Goal: Task Accomplishment & Management: Complete application form

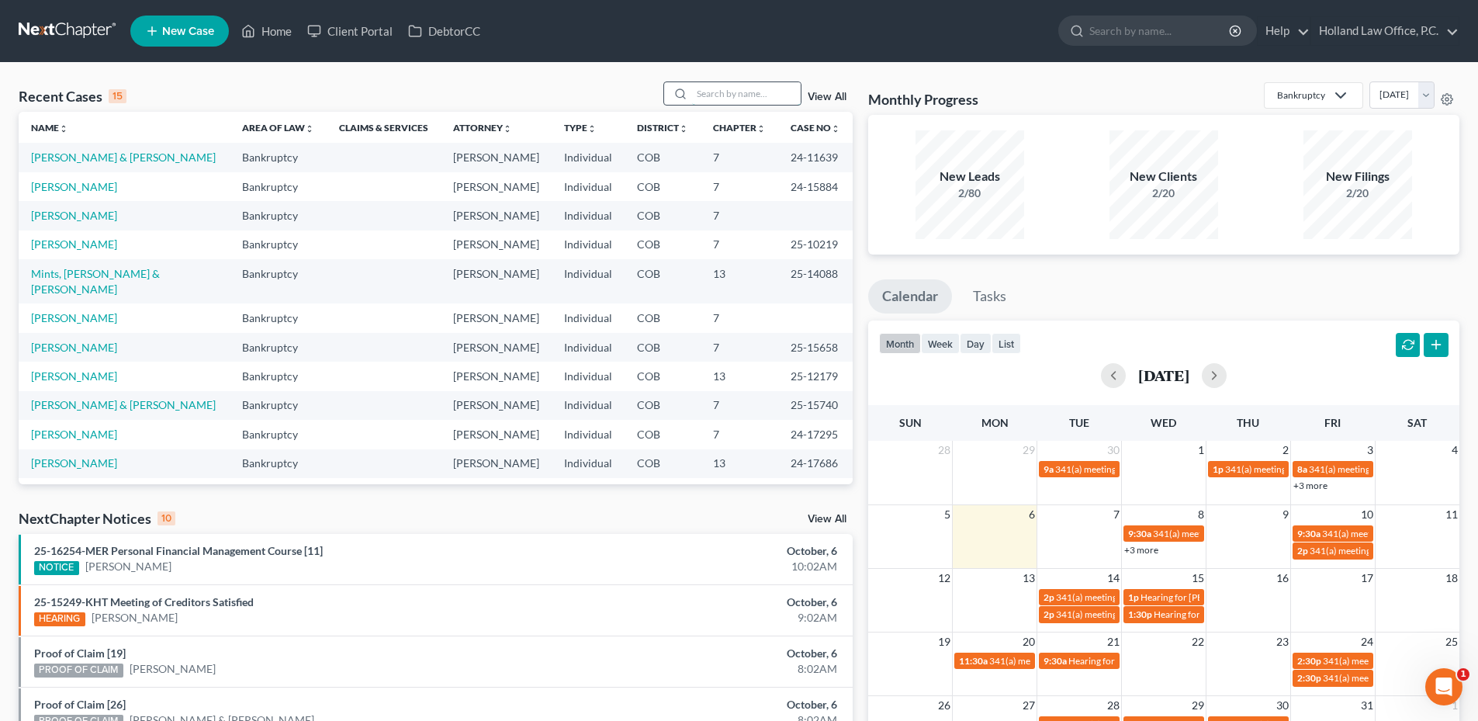
click at [720, 93] on input "search" at bounding box center [746, 93] width 109 height 23
type input "s"
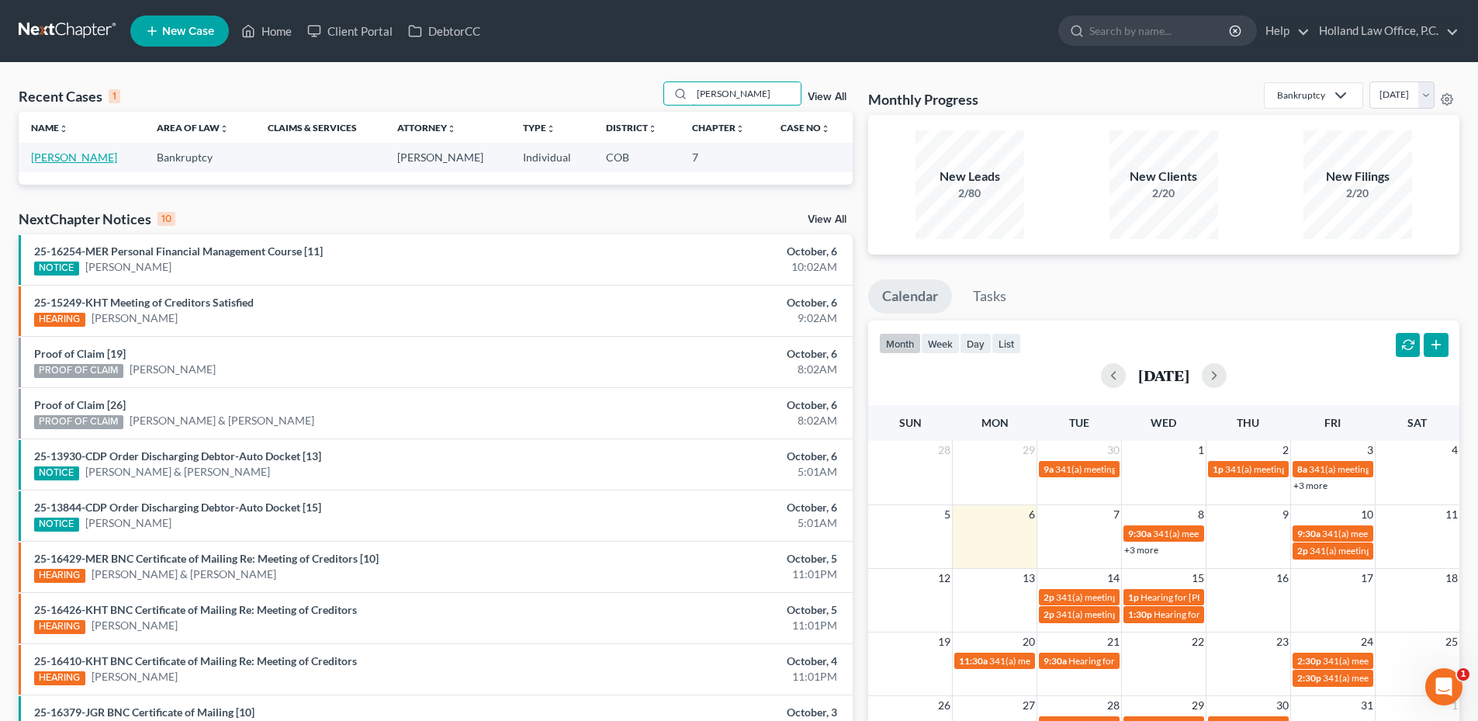
type input "[PERSON_NAME]"
click at [97, 156] on link "[PERSON_NAME]" at bounding box center [74, 157] width 86 height 13
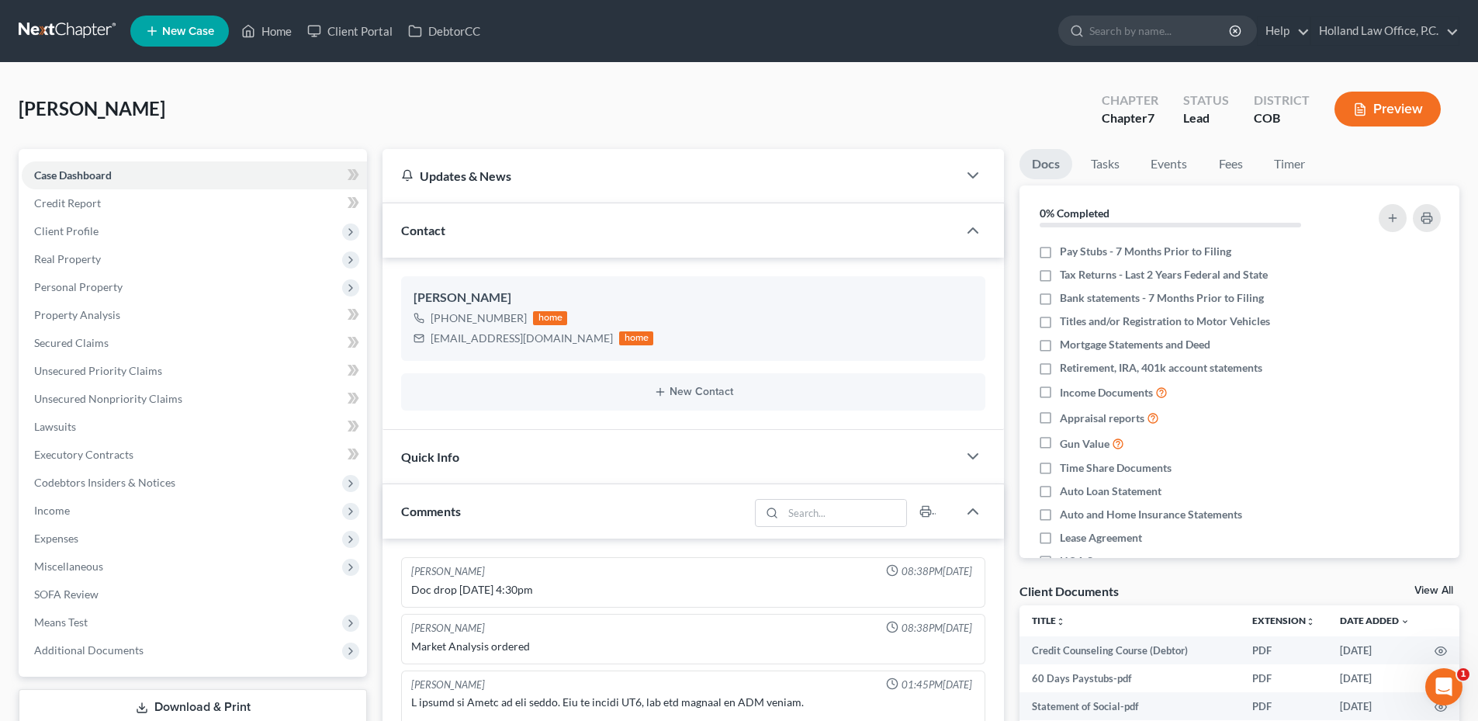
click at [116, 107] on span "[PERSON_NAME]" at bounding box center [92, 108] width 147 height 23
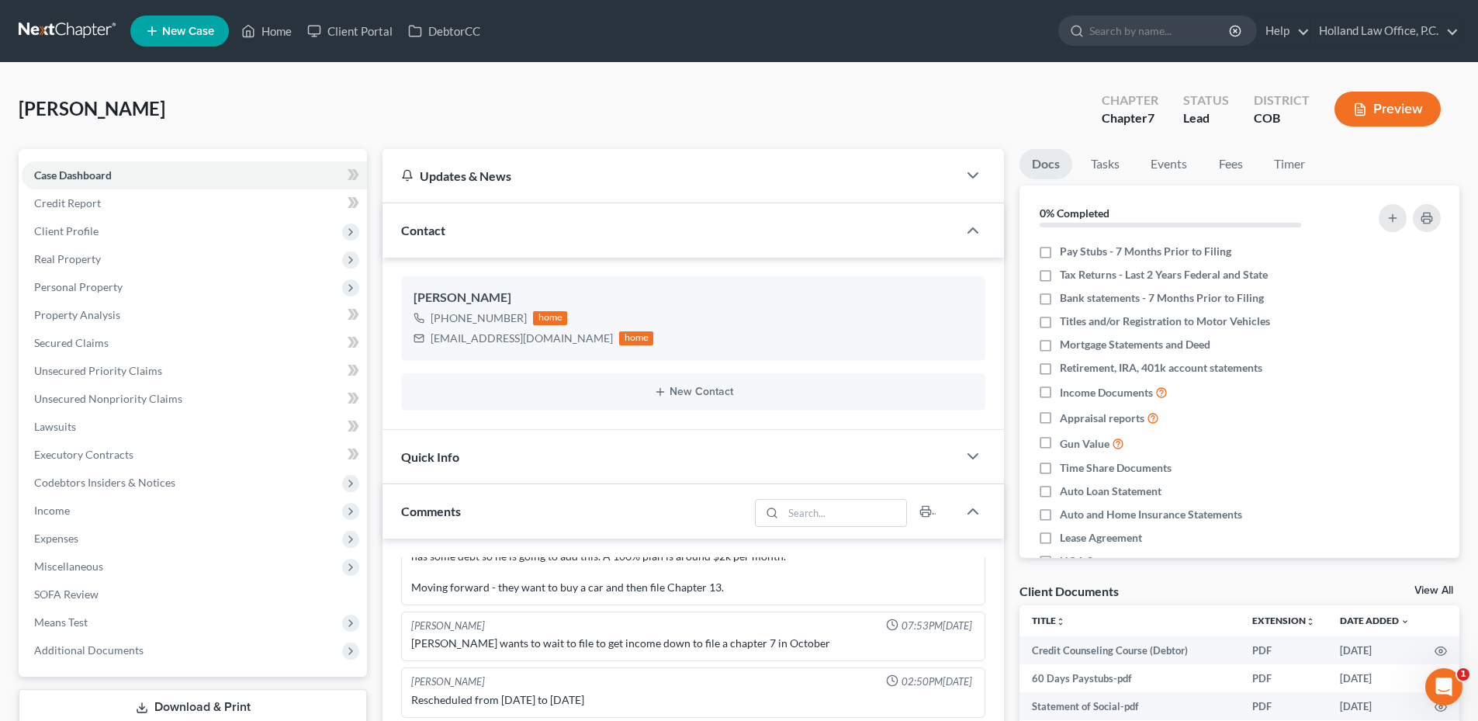
click at [118, 106] on span "[PERSON_NAME]" at bounding box center [92, 108] width 147 height 23
copy span "[PERSON_NAME]"
click at [270, 29] on link "Home" at bounding box center [267, 31] width 66 height 28
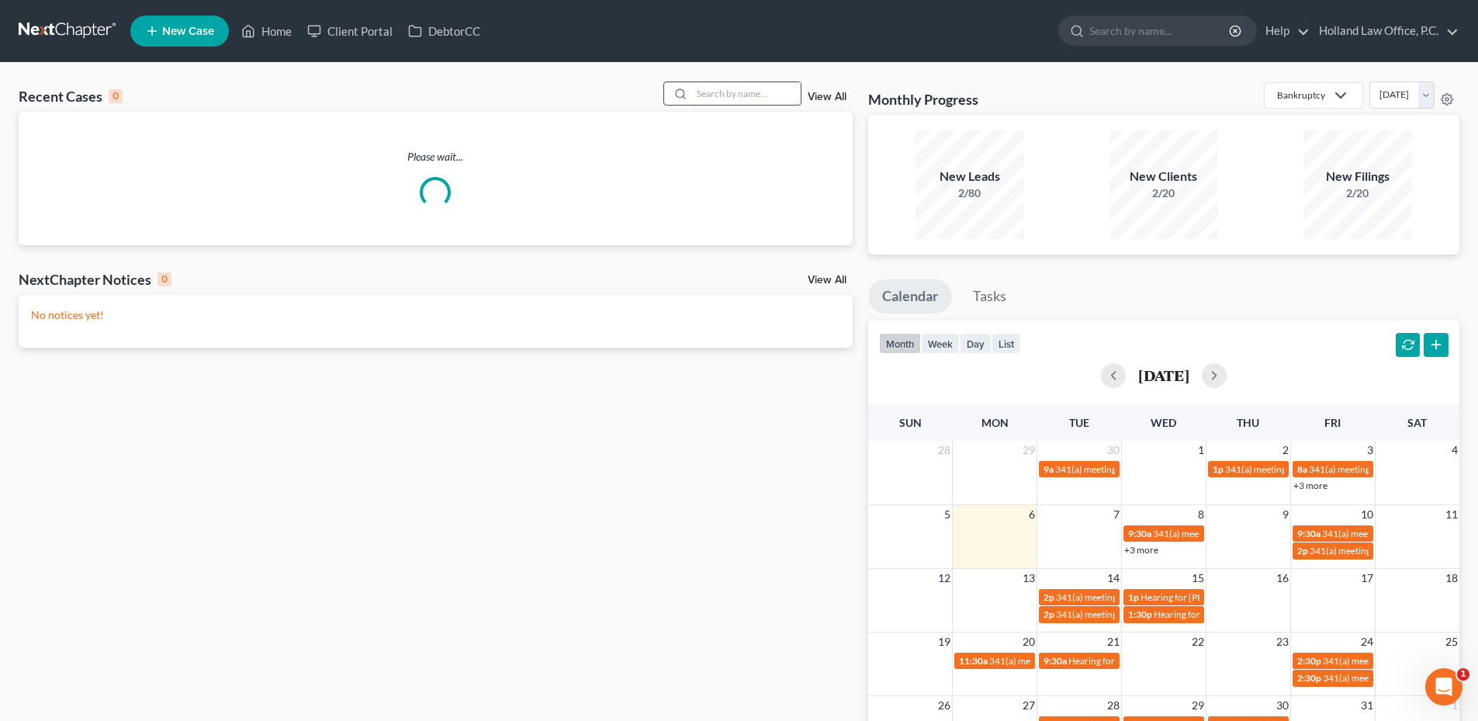
click at [720, 101] on input "search" at bounding box center [746, 93] width 109 height 23
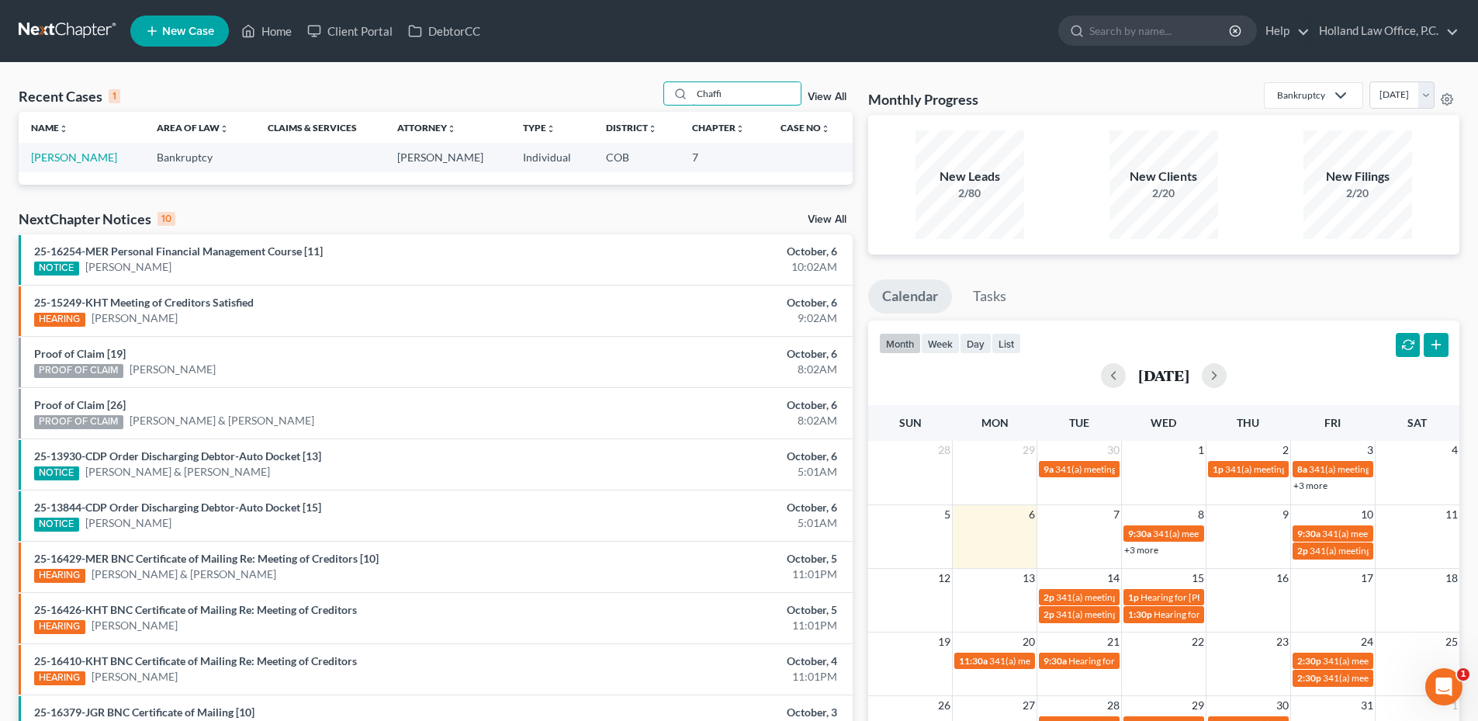
type input "Chaffi"
click at [86, 165] on td "[PERSON_NAME]" at bounding box center [82, 157] width 126 height 29
click at [90, 161] on link "[PERSON_NAME]" at bounding box center [74, 157] width 86 height 13
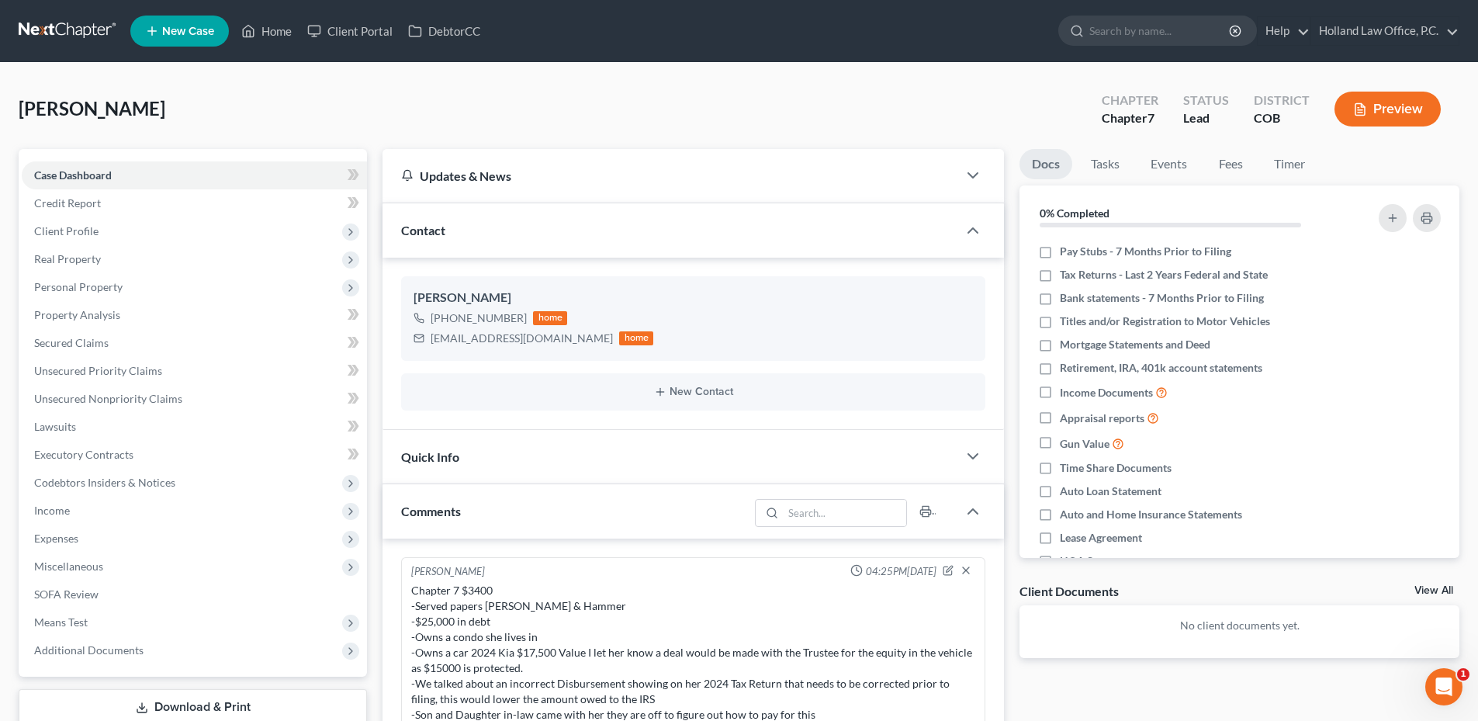
click at [158, 106] on span "[PERSON_NAME]" at bounding box center [92, 108] width 147 height 23
copy span "Tamberlyn"
drag, startPoint x: 259, startPoint y: 20, endPoint x: 270, endPoint y: 24, distance: 11.5
click at [259, 20] on link "Home" at bounding box center [267, 31] width 66 height 28
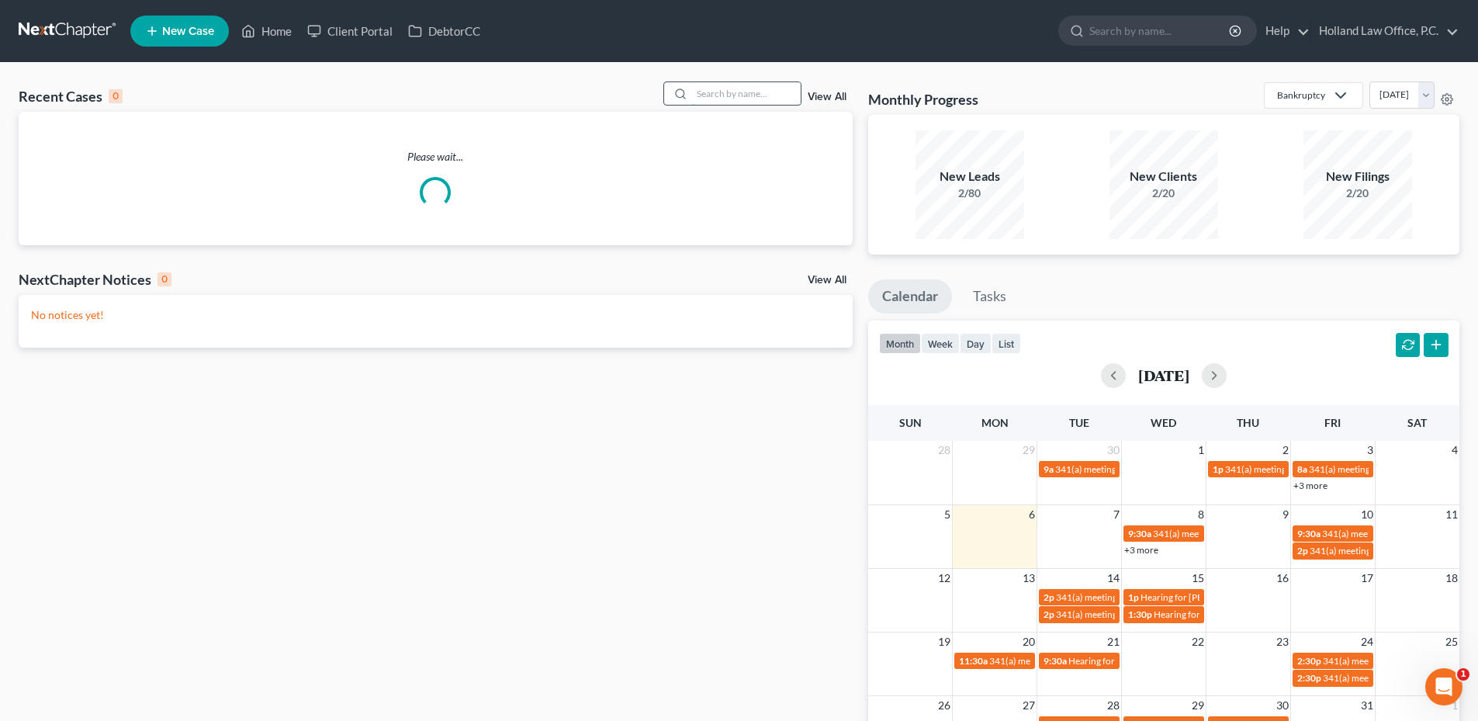
click at [778, 97] on input "search" at bounding box center [746, 93] width 109 height 23
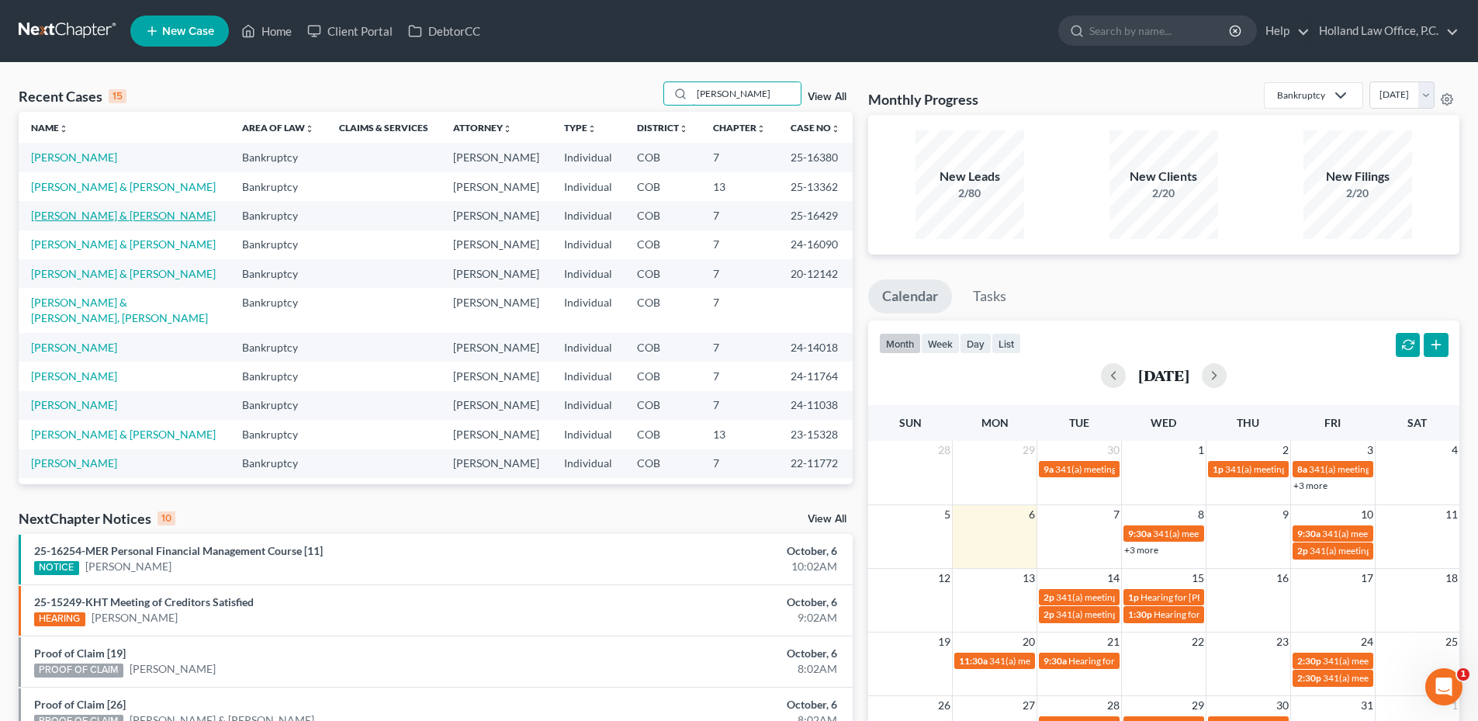
type input "[PERSON_NAME]"
click at [134, 214] on link "[PERSON_NAME] & [PERSON_NAME]" at bounding box center [123, 215] width 185 height 13
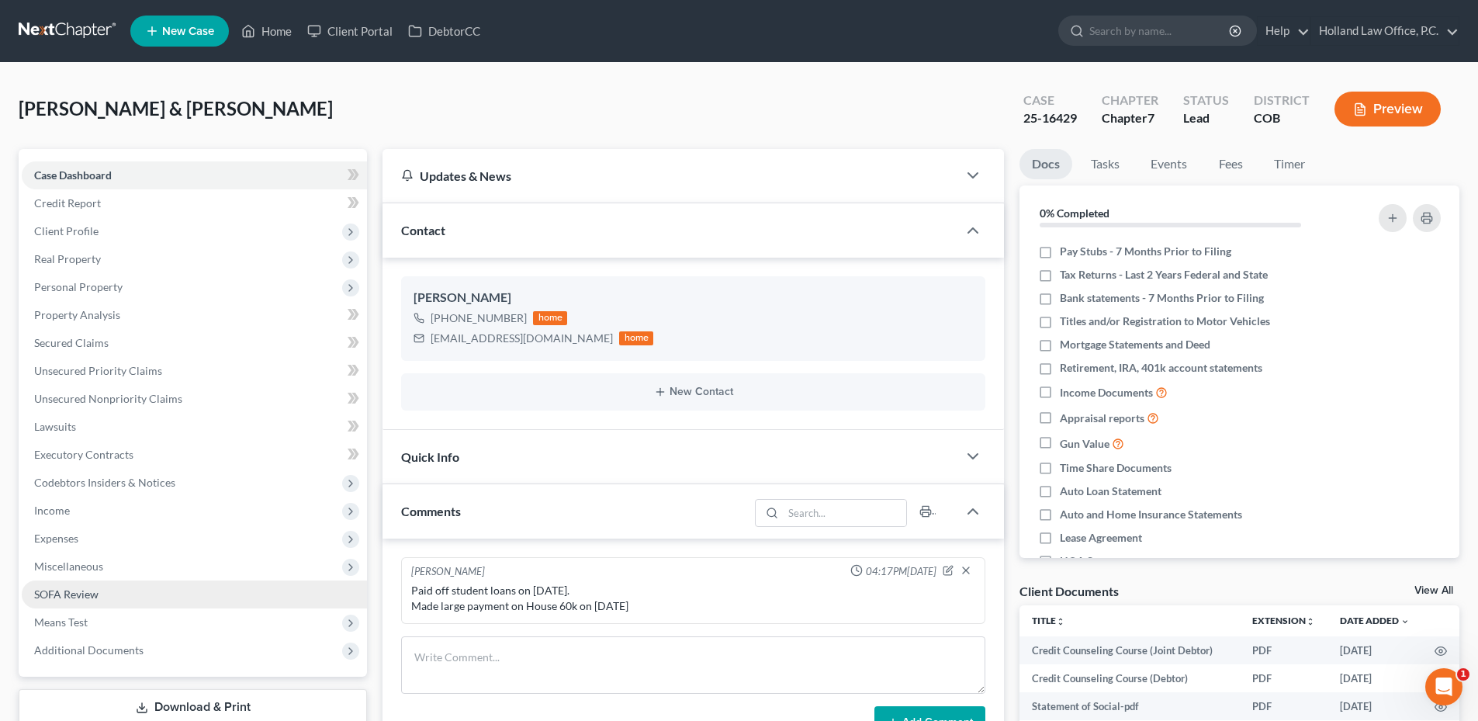
scroll to position [314, 0]
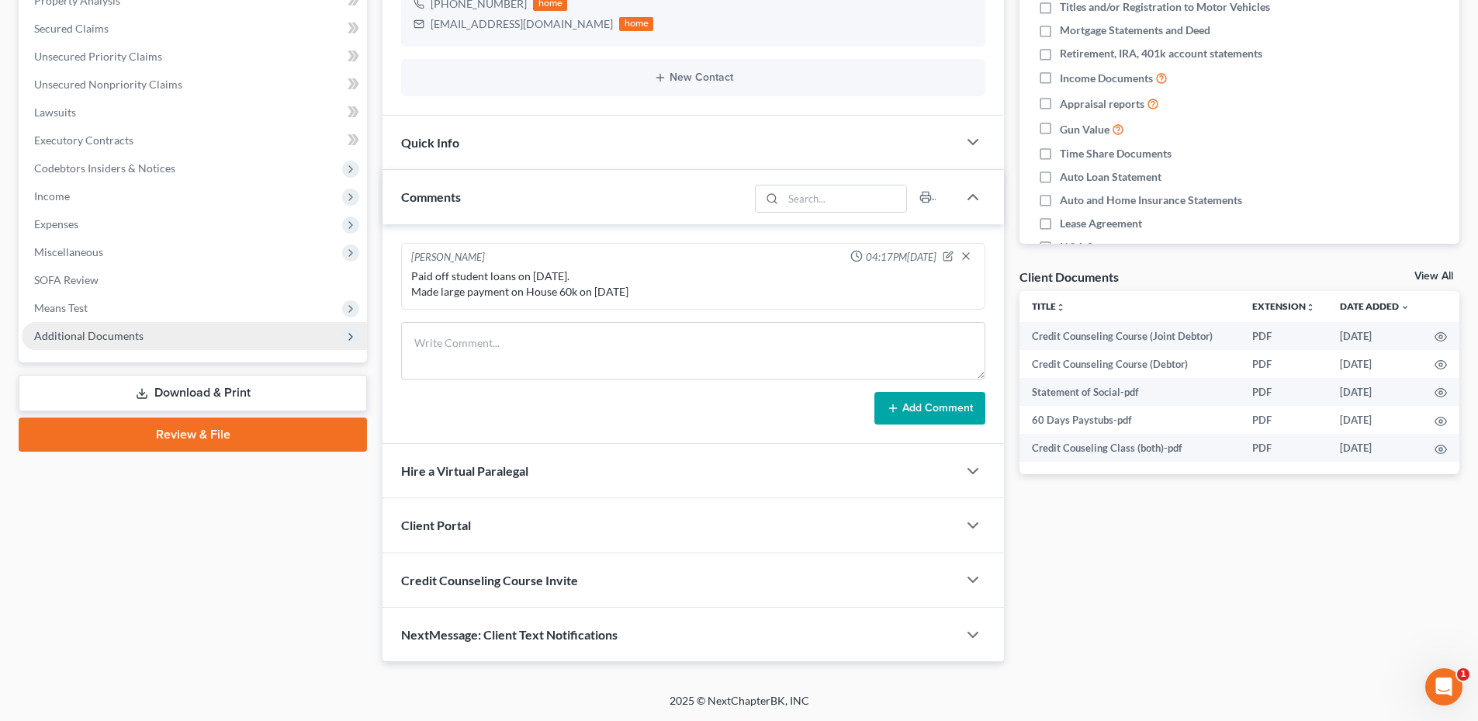
click at [131, 338] on span "Additional Documents" at bounding box center [88, 335] width 109 height 13
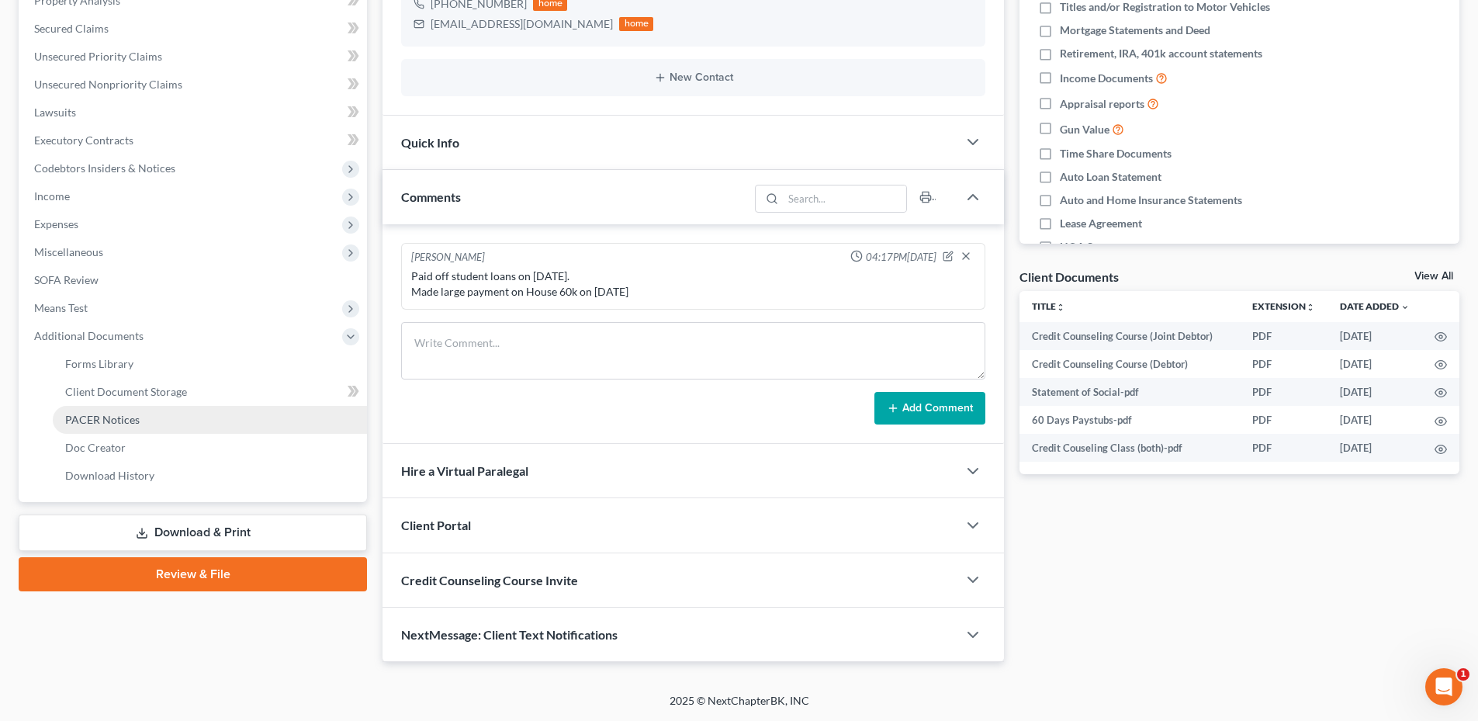
click at [110, 414] on span "PACER Notices" at bounding box center [102, 419] width 75 height 13
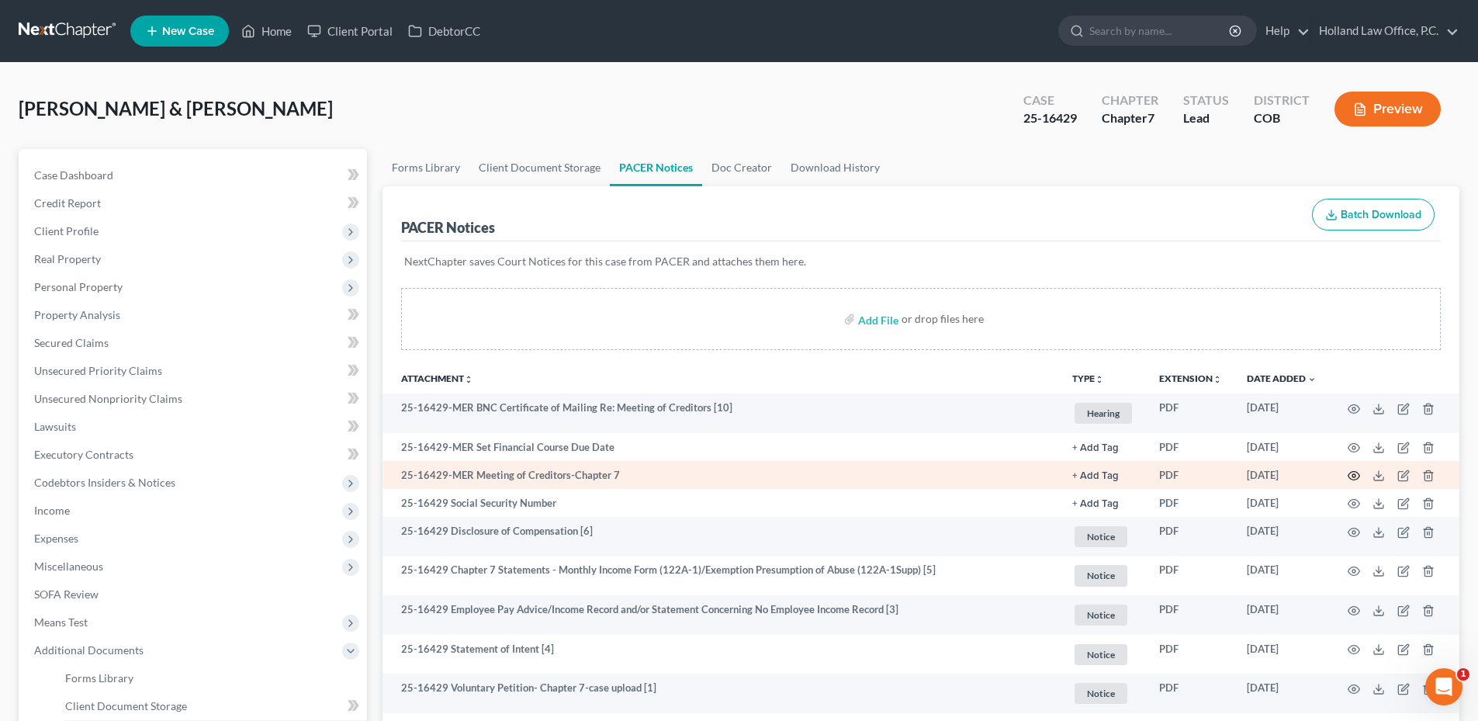
click at [1354, 477] on icon "button" at bounding box center [1354, 476] width 12 height 12
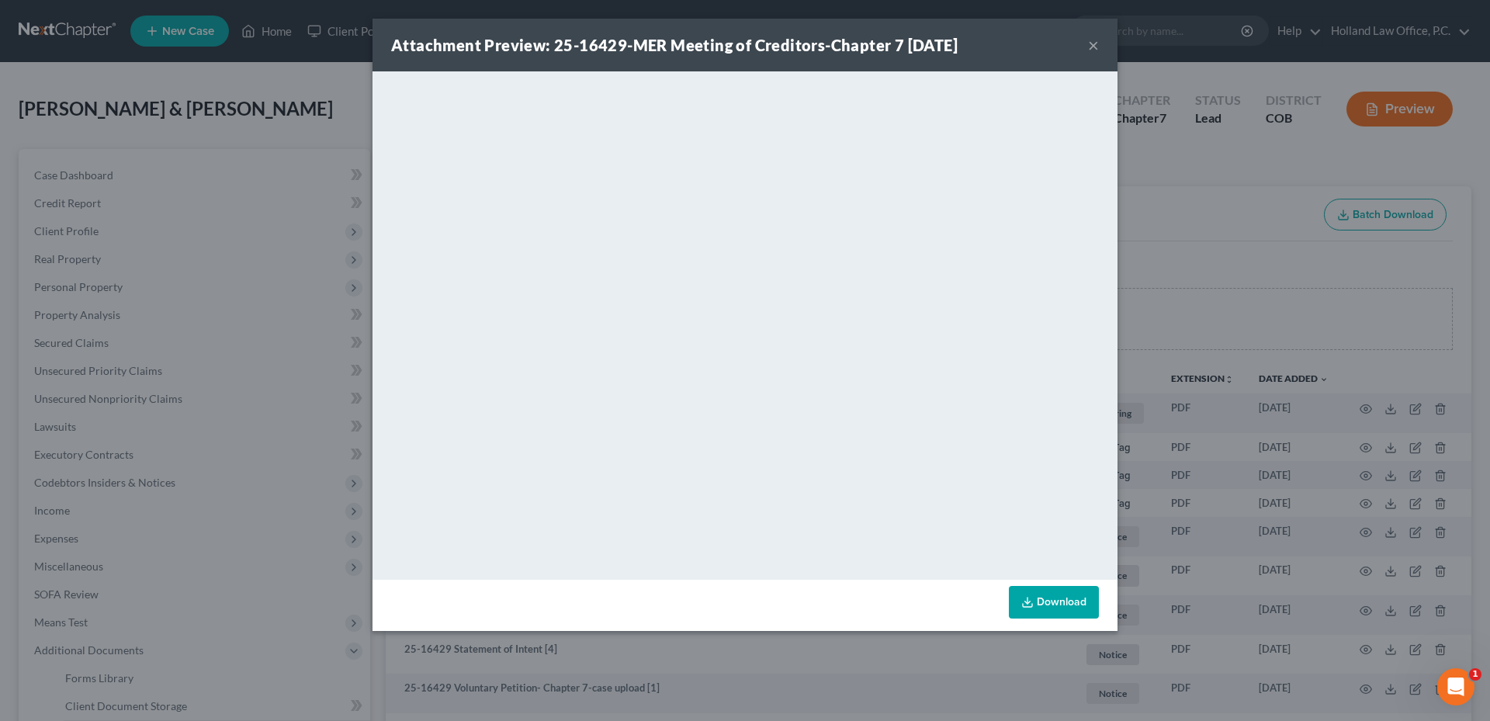
click at [1095, 40] on button "×" at bounding box center [1093, 45] width 11 height 19
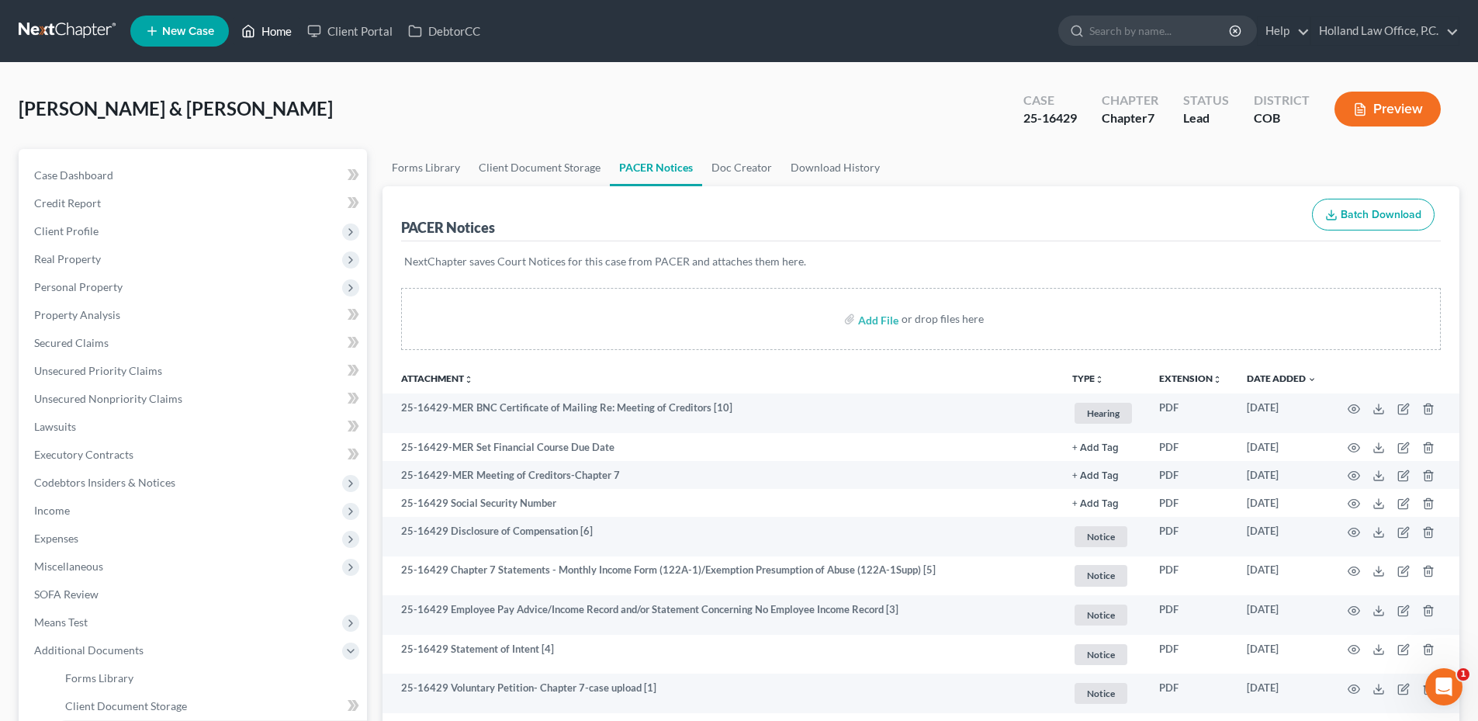
click at [269, 30] on link "Home" at bounding box center [267, 31] width 66 height 28
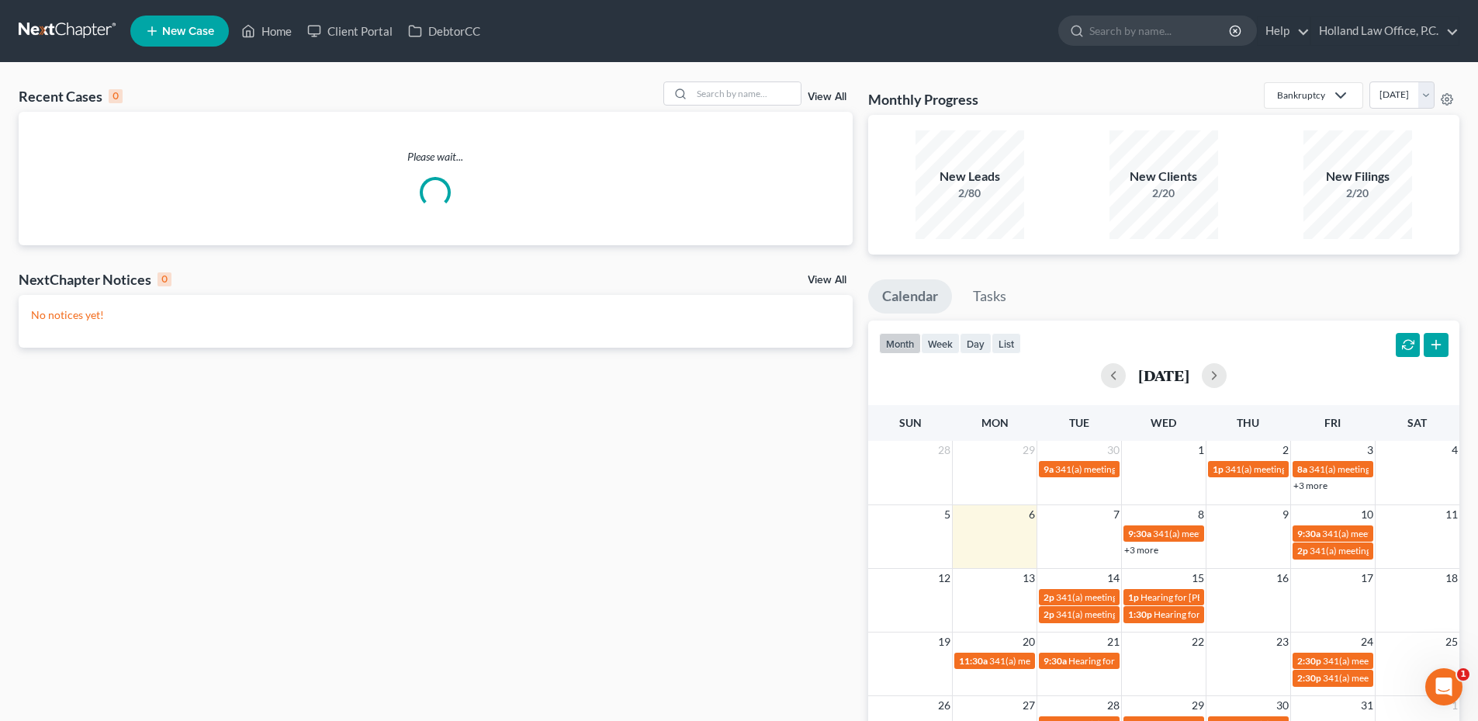
click at [821, 281] on link "View All" at bounding box center [827, 280] width 39 height 11
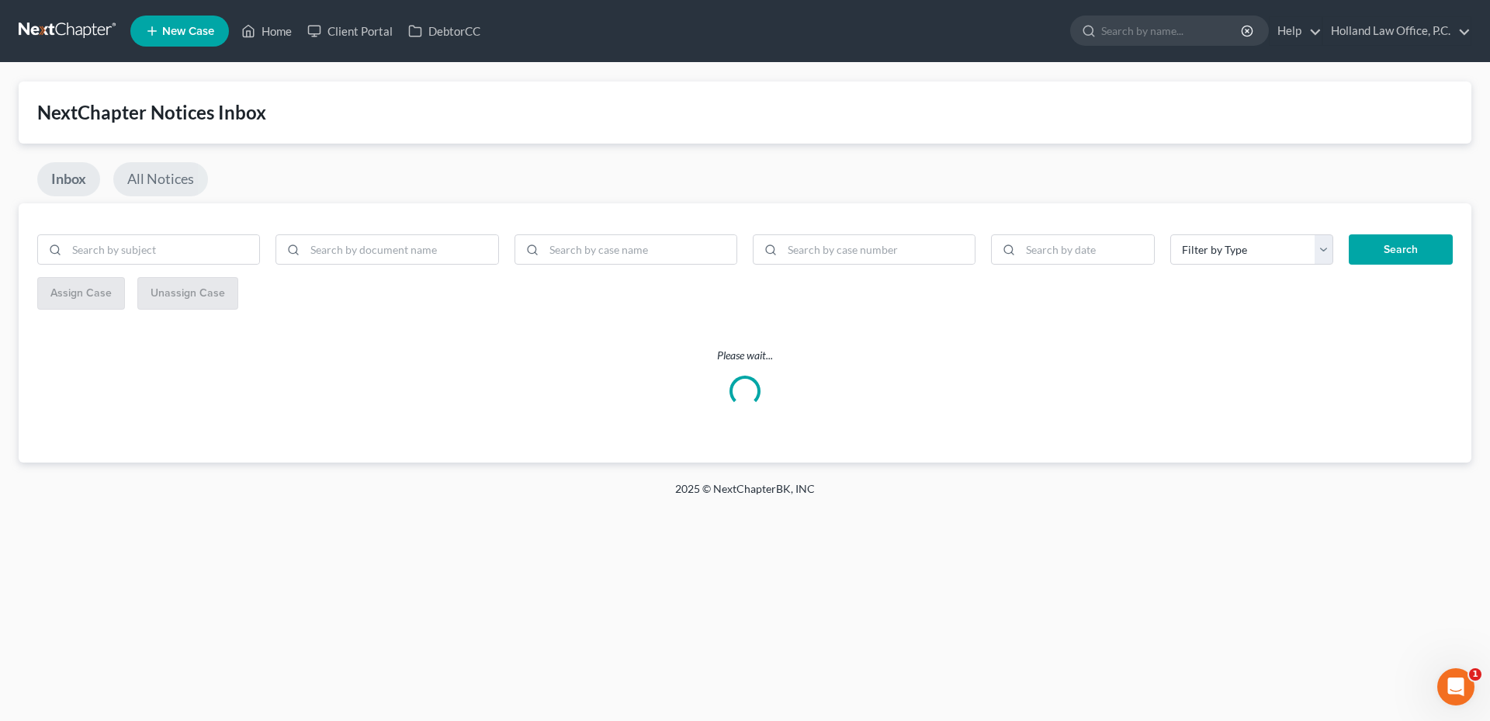
click at [144, 181] on link "All Notices" at bounding box center [160, 179] width 95 height 34
click at [1224, 243] on select "Filter by Type Hearing License and Socail Notice Proof of Claim" at bounding box center [1252, 249] width 164 height 31
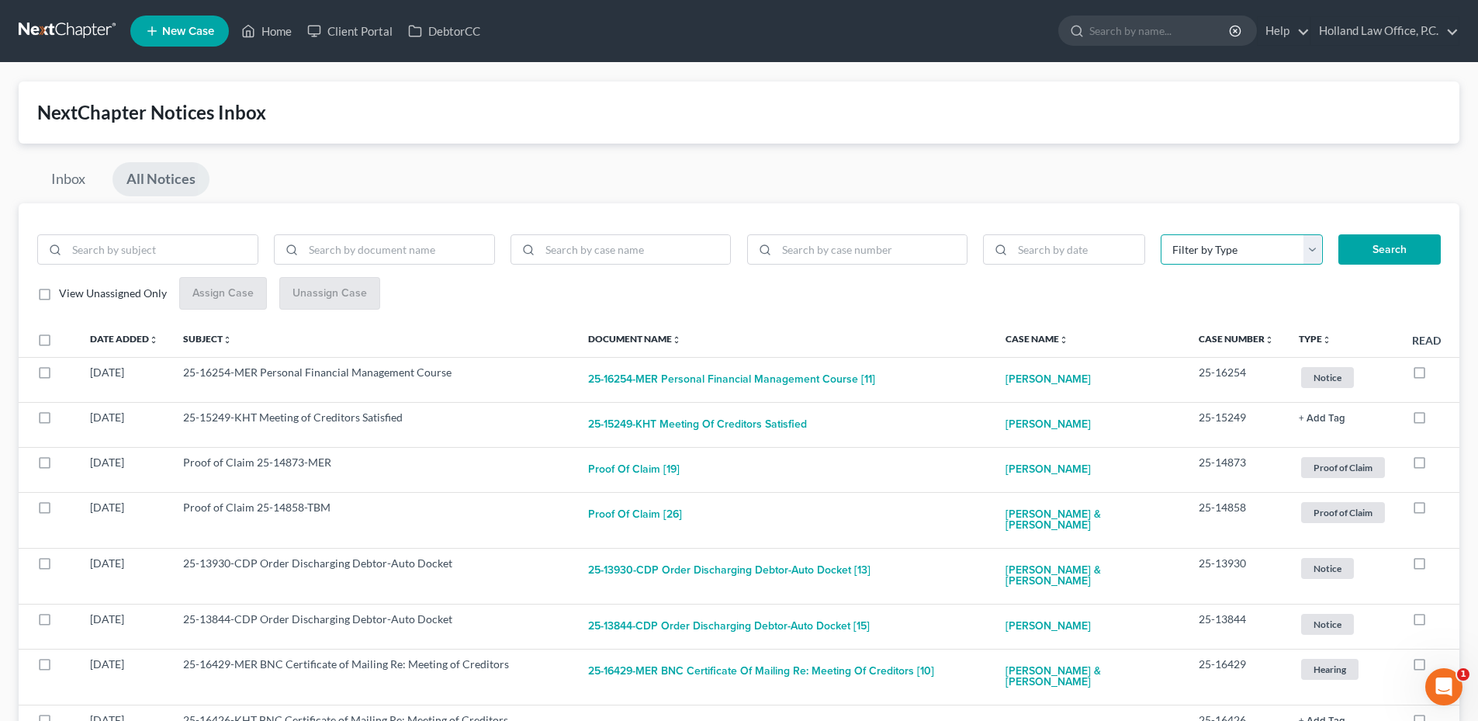
click at [1231, 244] on select "Filter by Type Hearing License and Socail Notice Proof of Claim" at bounding box center [1242, 249] width 162 height 31
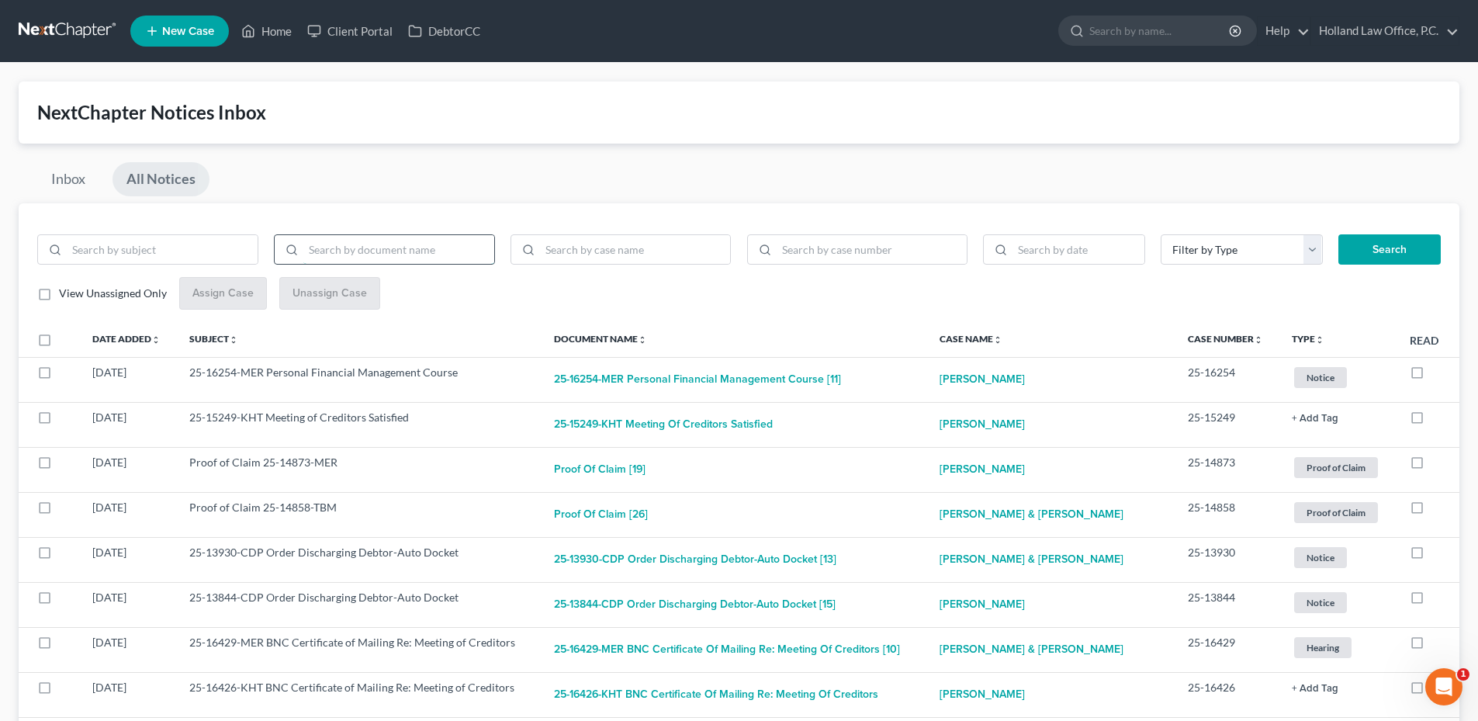
click at [435, 254] on input "search" at bounding box center [398, 249] width 191 height 29
type input "Discharge"
click at [1339, 234] on button "Search" at bounding box center [1390, 249] width 102 height 31
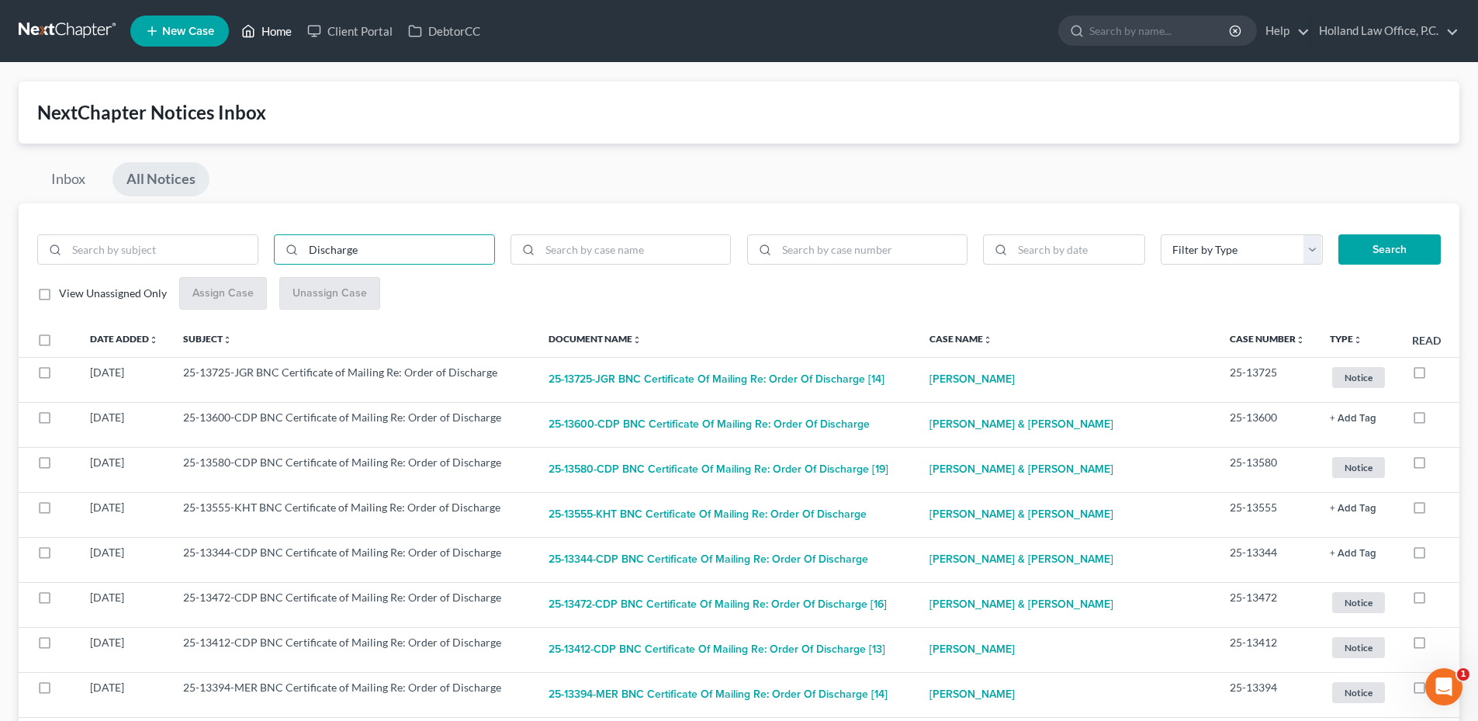
drag, startPoint x: 260, startPoint y: 36, endPoint x: 262, endPoint y: 25, distance: 11.9
click at [260, 36] on link "Home" at bounding box center [267, 31] width 66 height 28
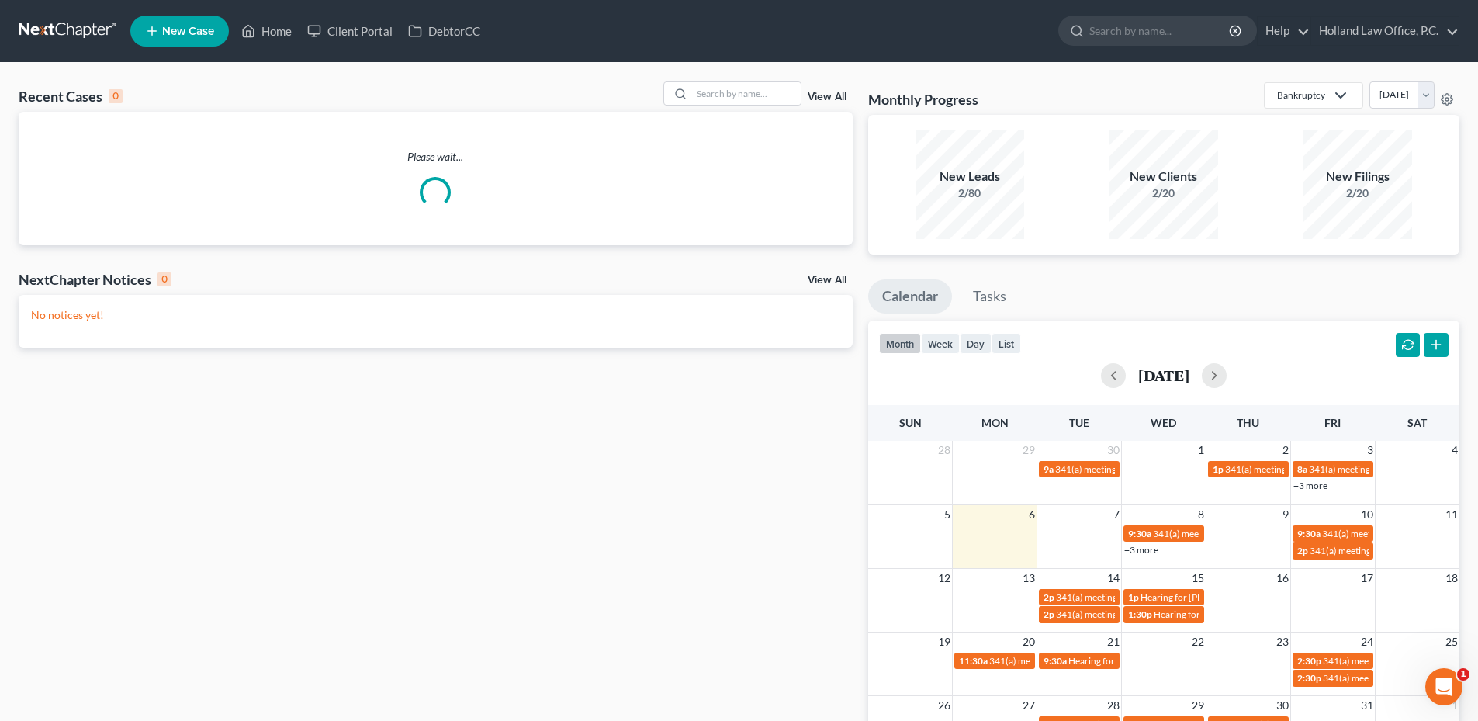
click at [597, 85] on div "Recent Cases 0 View All" at bounding box center [436, 96] width 834 height 30
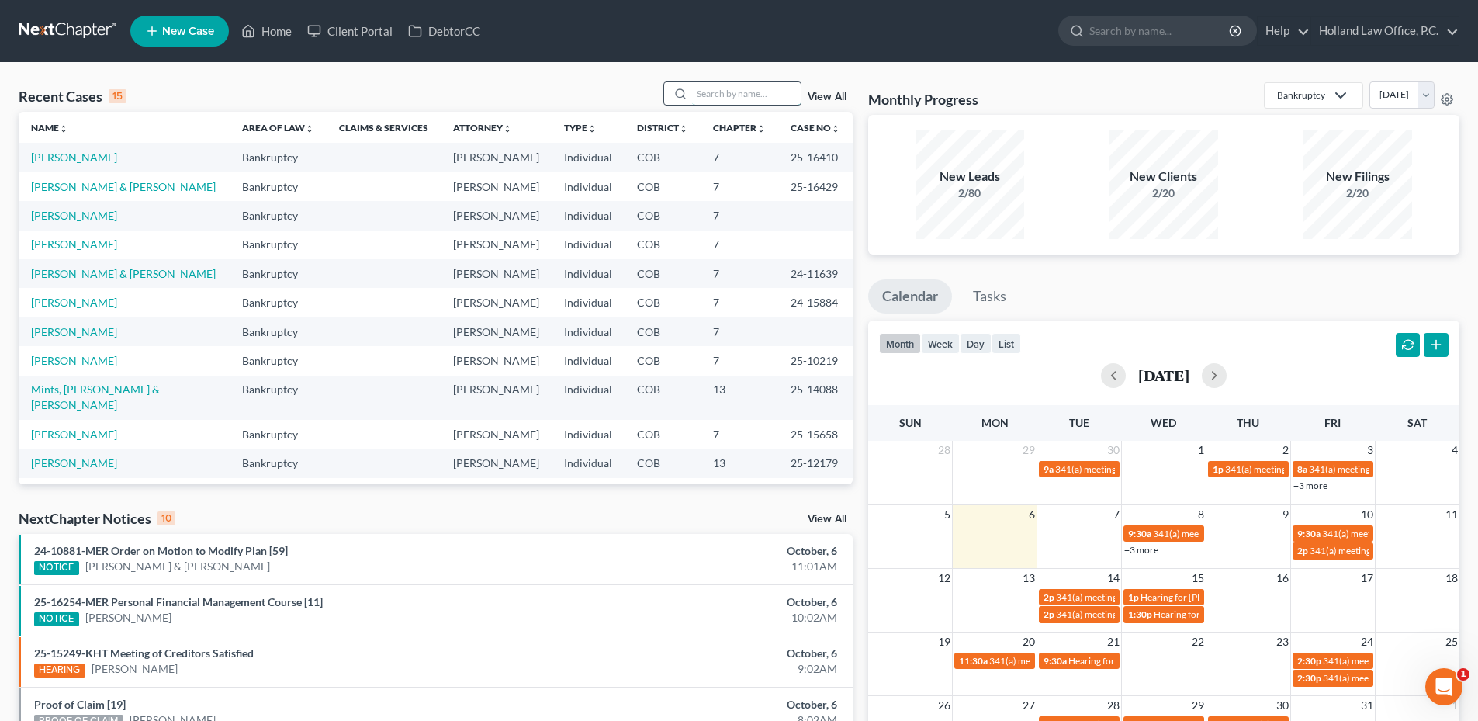
click at [744, 98] on input "search" at bounding box center [746, 93] width 109 height 23
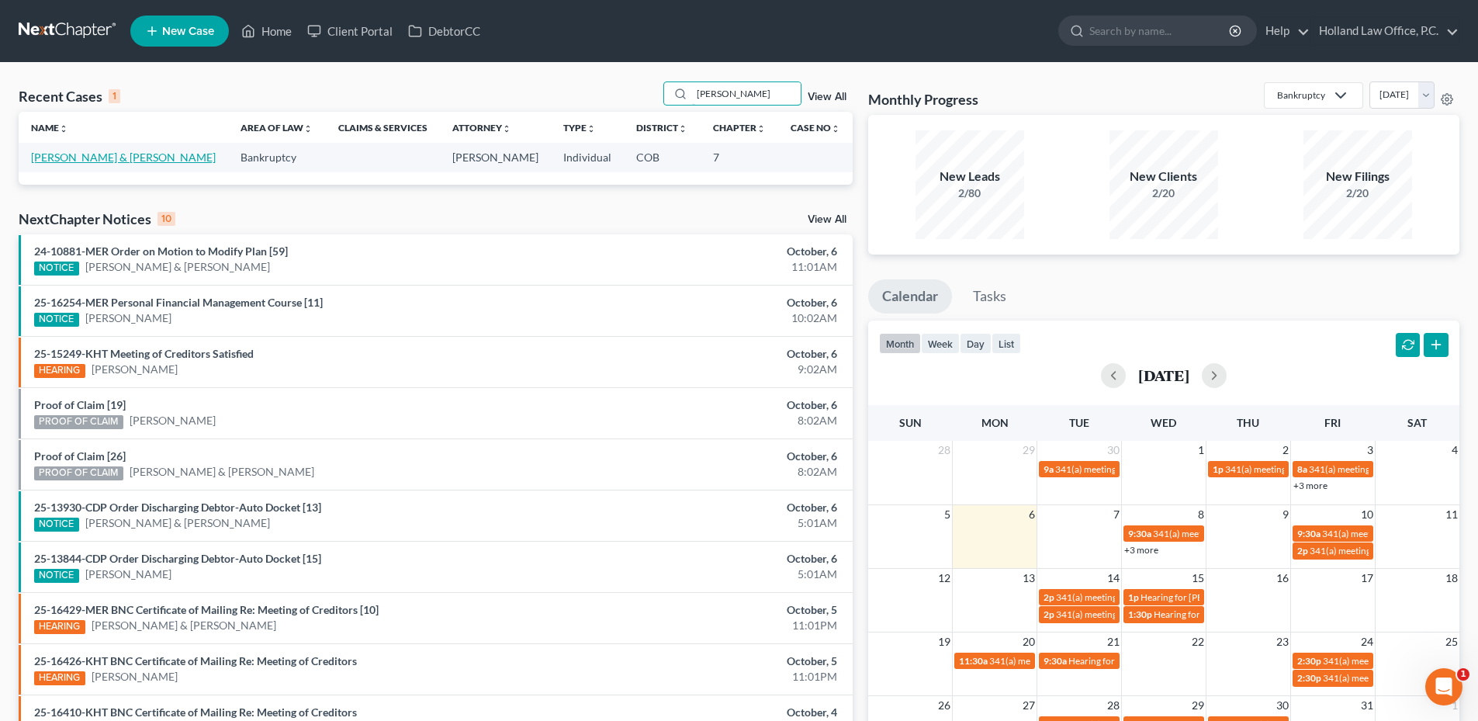
type input "[PERSON_NAME]"
click at [77, 158] on link "[PERSON_NAME] & [PERSON_NAME]" at bounding box center [123, 157] width 185 height 13
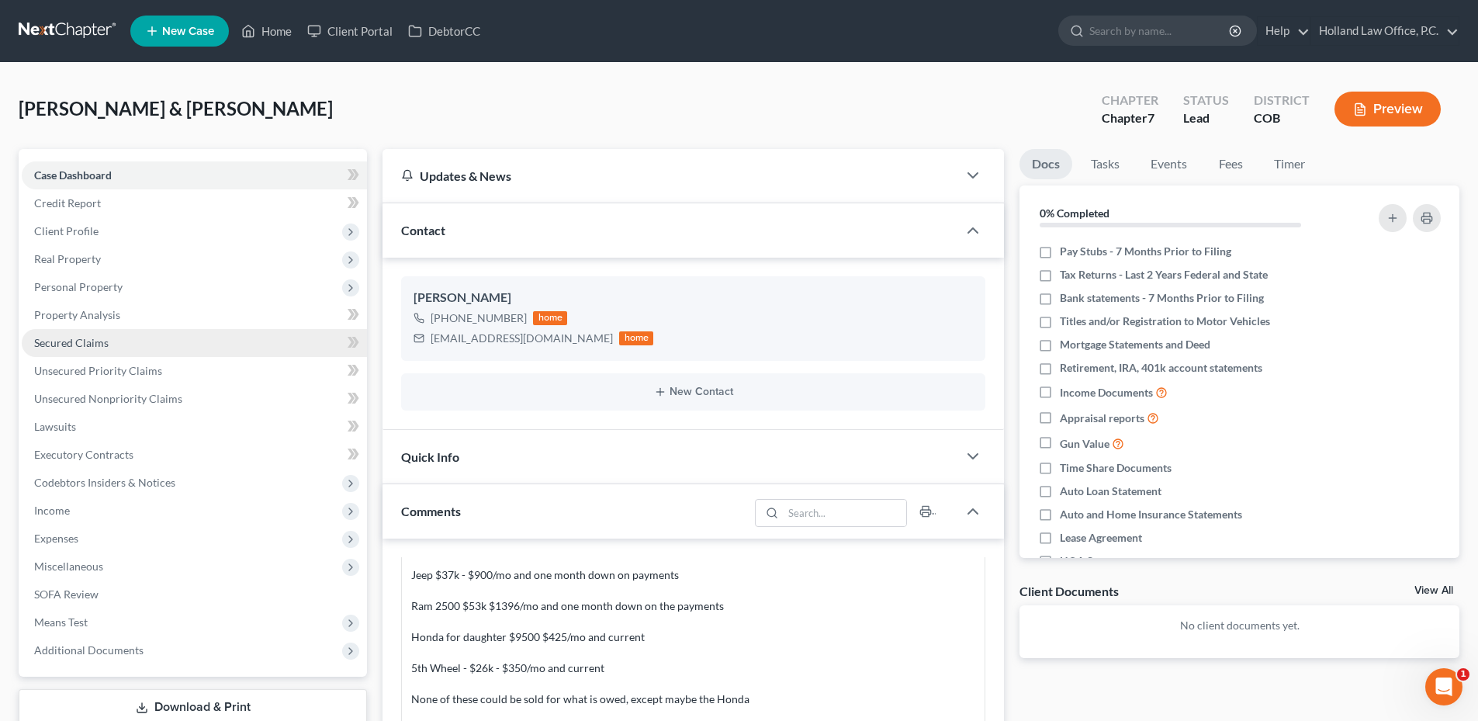
click at [87, 355] on link "Secured Claims" at bounding box center [194, 343] width 345 height 28
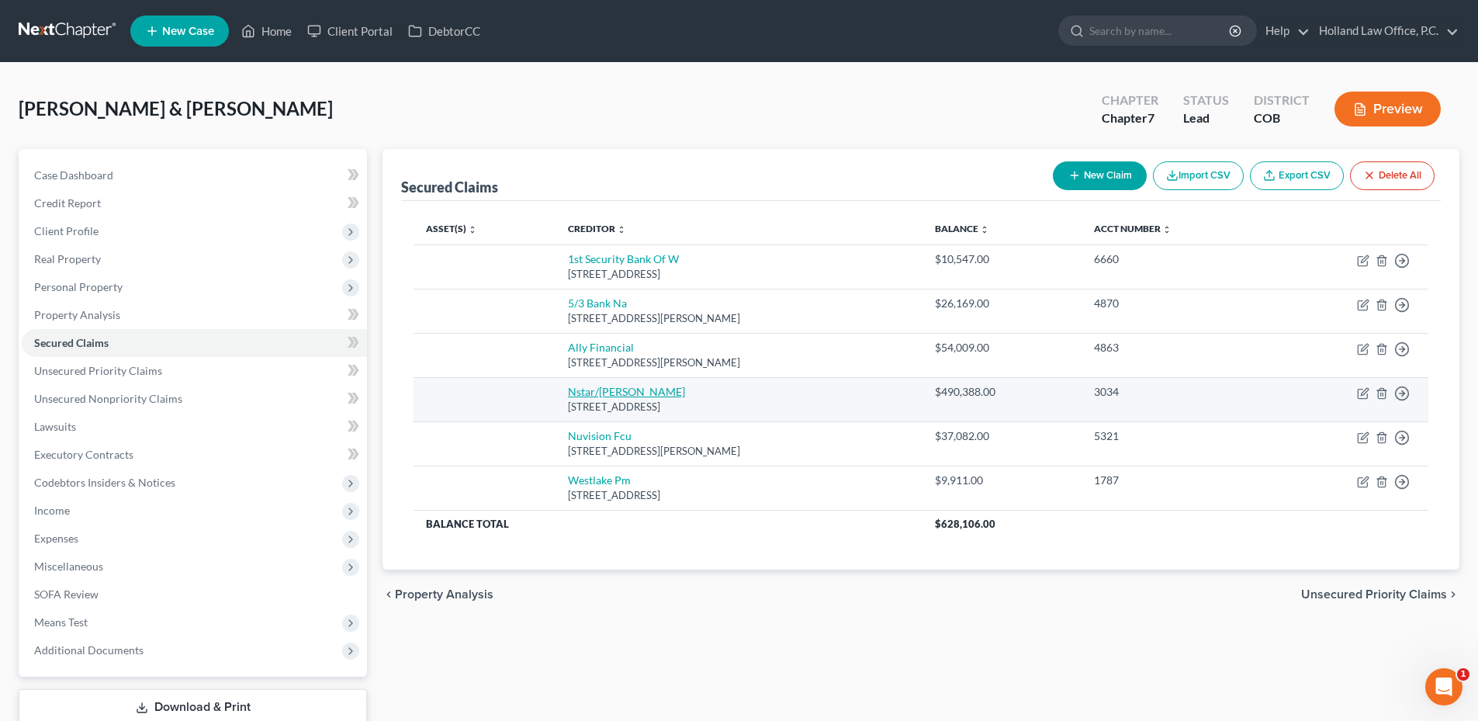
click at [571, 390] on link "Nstar/[PERSON_NAME]" at bounding box center [626, 391] width 117 height 13
select select "45"
select select "2"
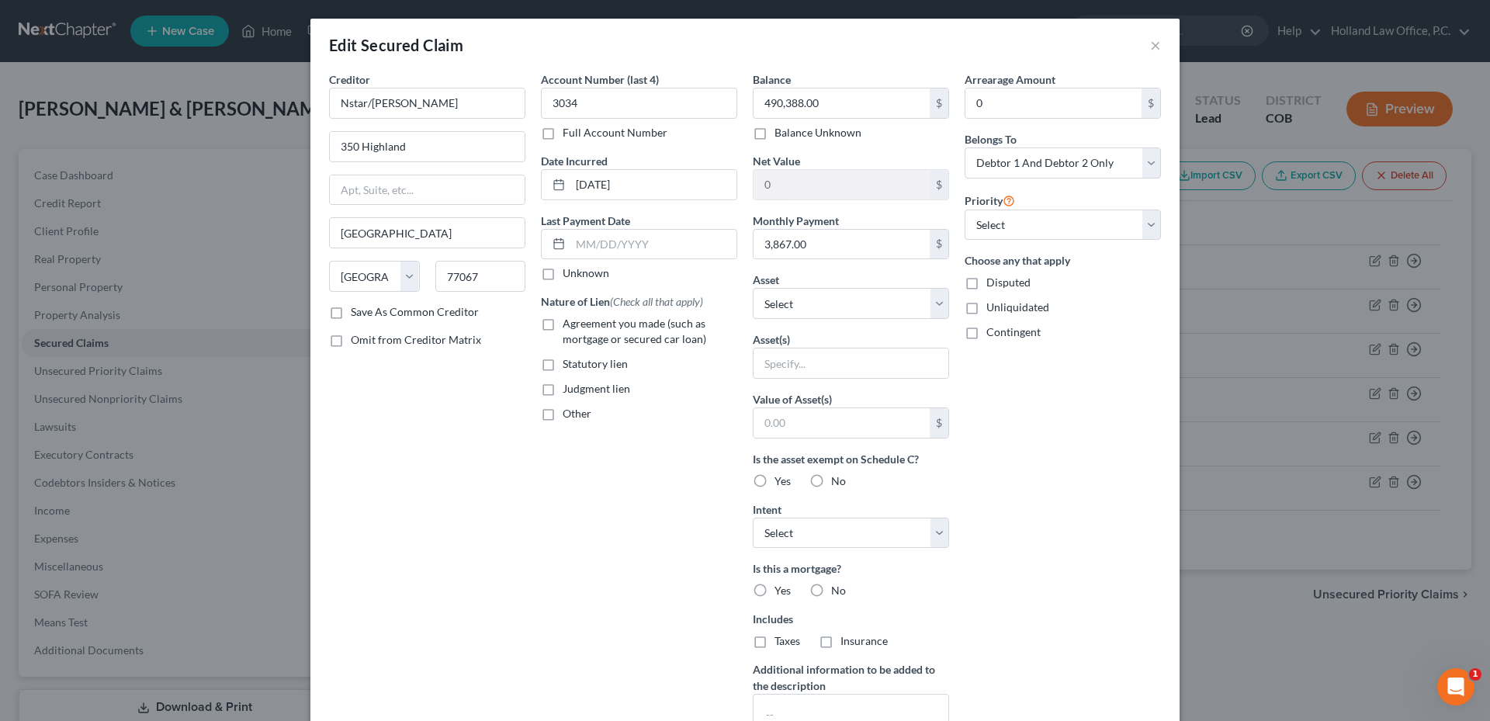
scroll to position [185, 0]
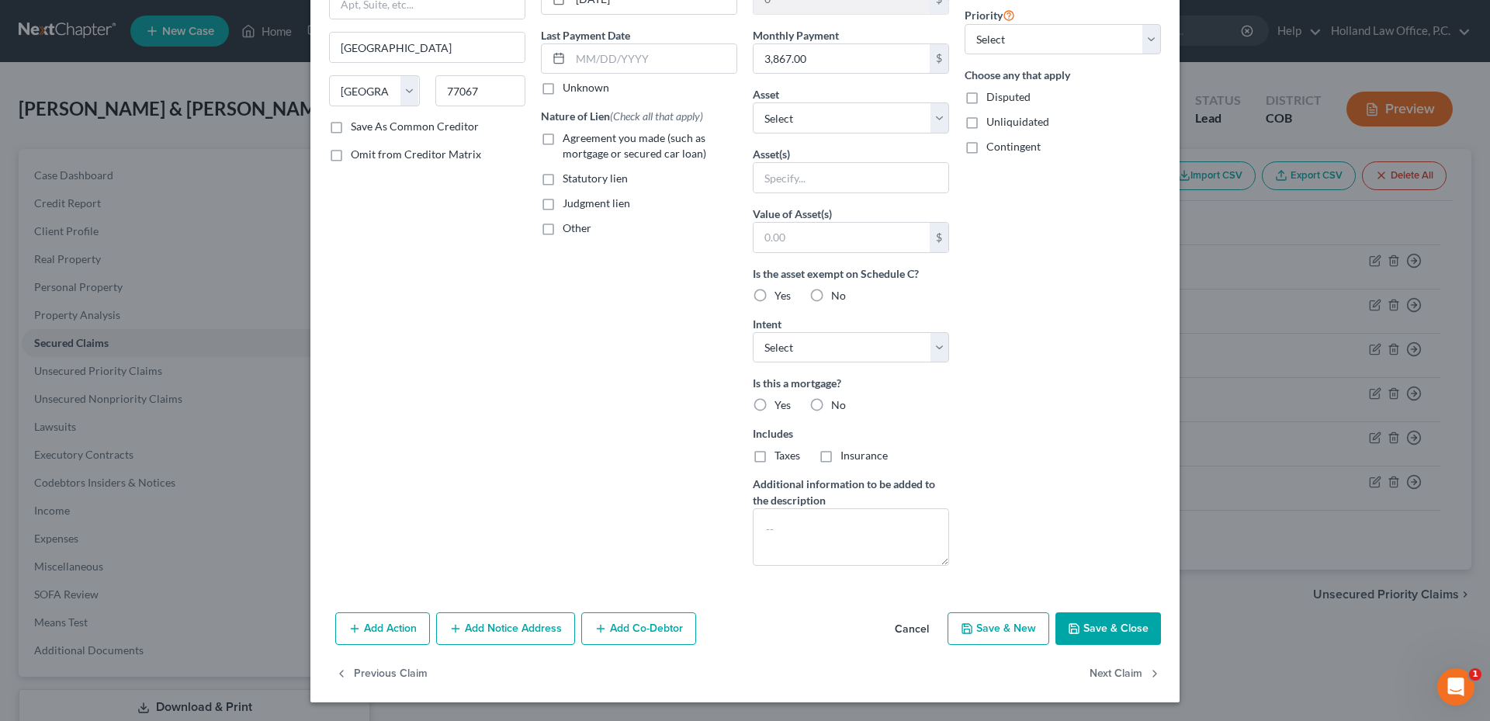
click at [1104, 622] on button "Save & Close" at bounding box center [1109, 628] width 106 height 33
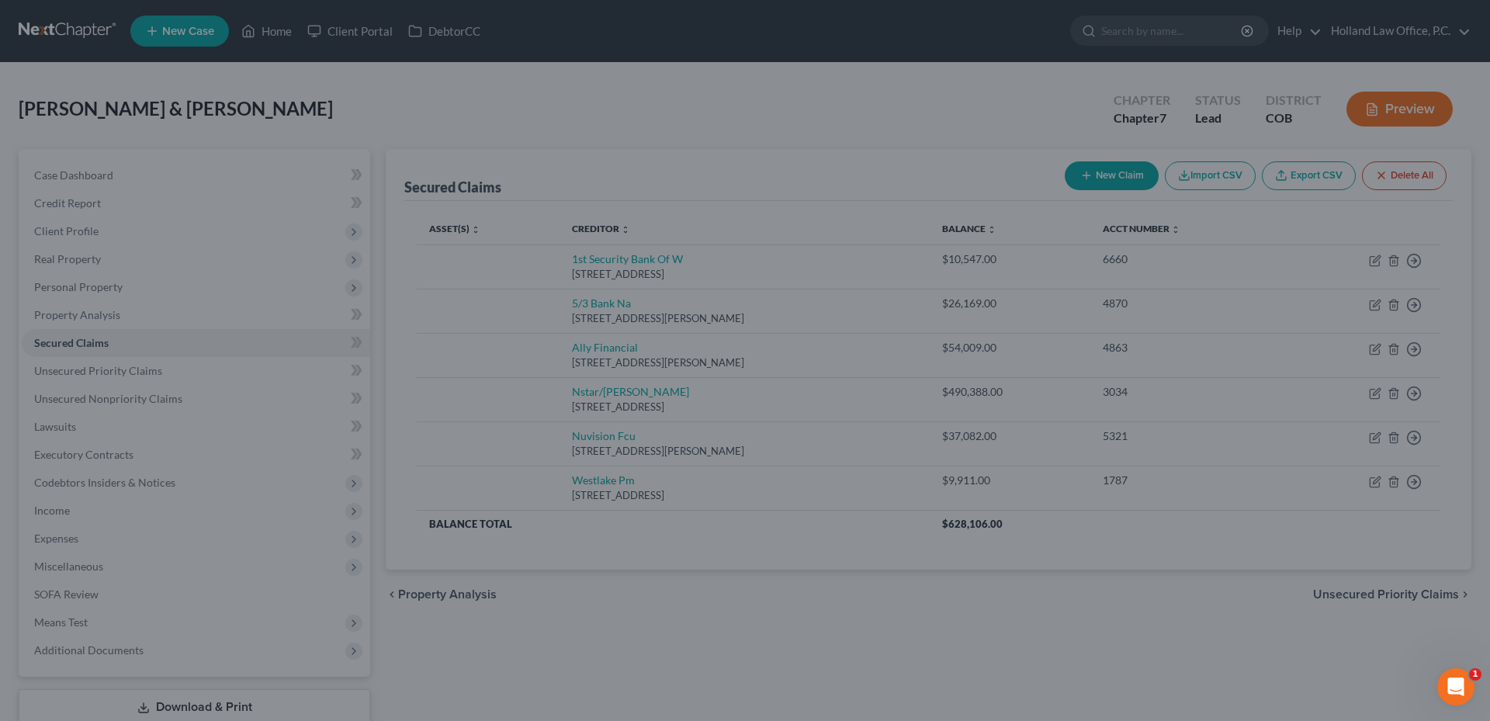
scroll to position [16, 0]
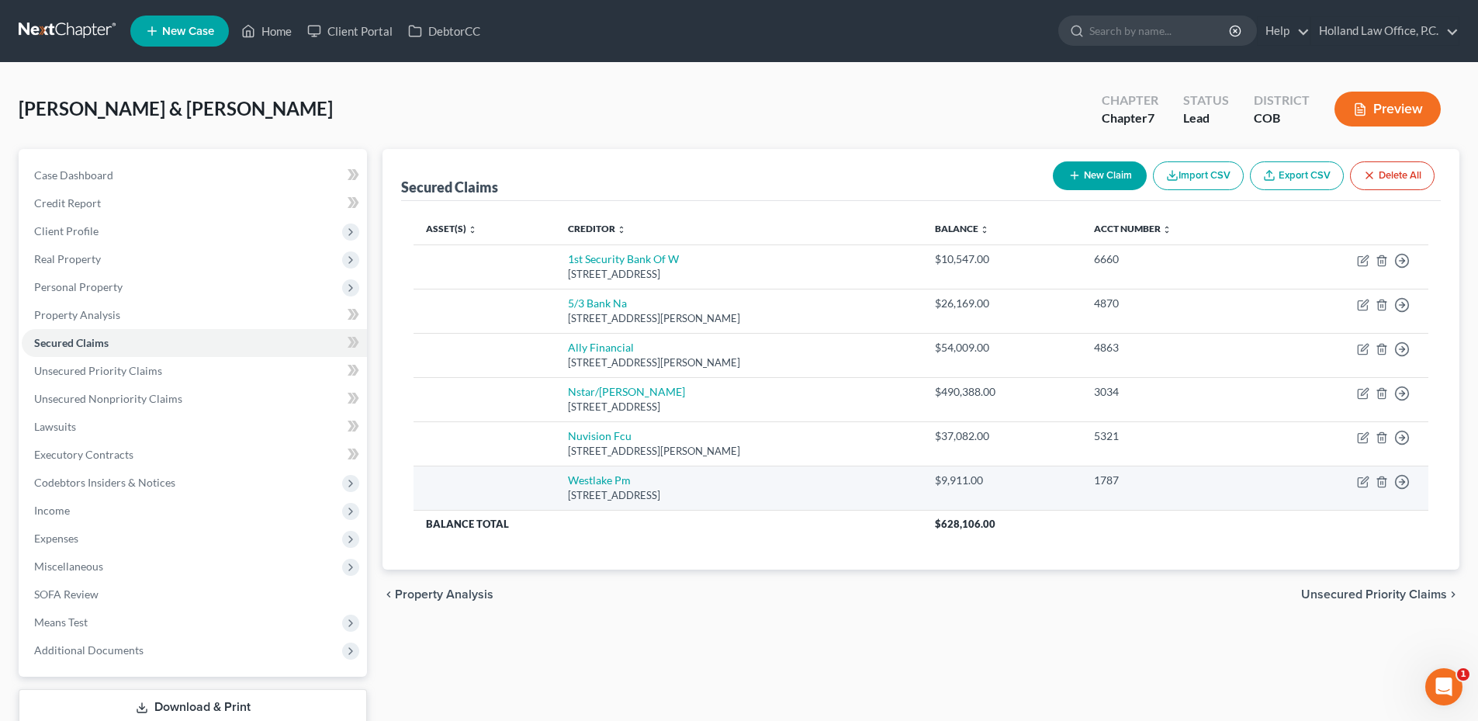
drag, startPoint x: 560, startPoint y: 495, endPoint x: 570, endPoint y: 492, distance: 11.3
click at [568, 495] on div "[STREET_ADDRESS]" at bounding box center [739, 495] width 342 height 15
click at [578, 484] on link "Westlake Pm" at bounding box center [599, 479] width 63 height 13
select select "4"
select select "0"
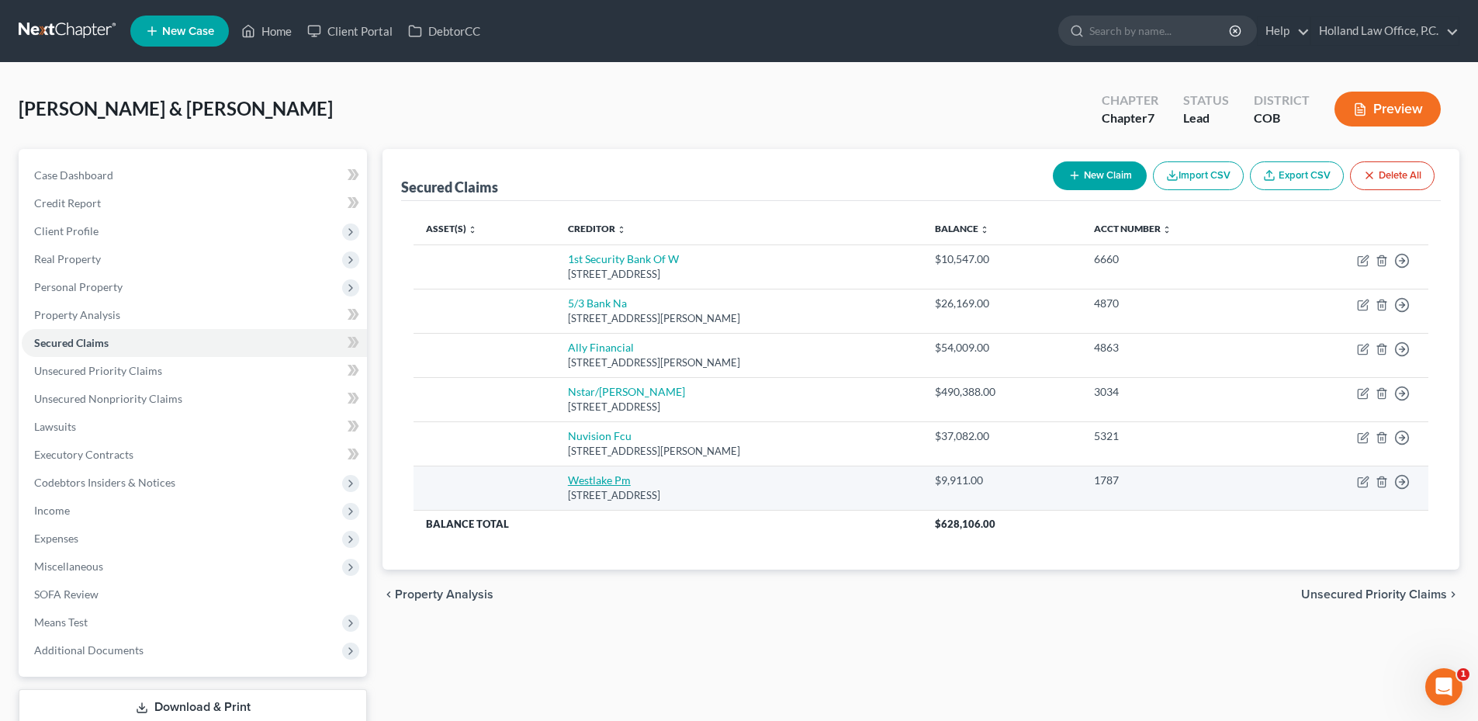
select select "2"
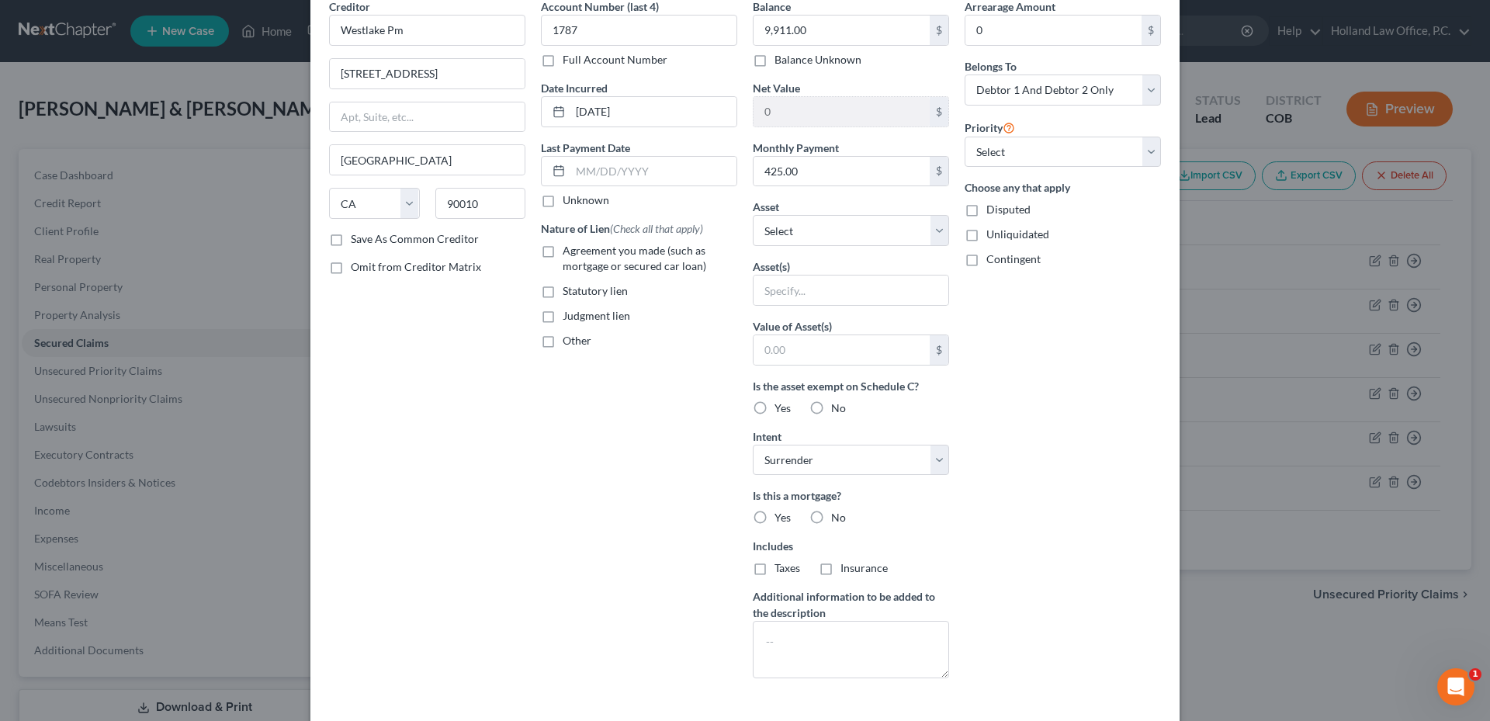
scroll to position [0, 0]
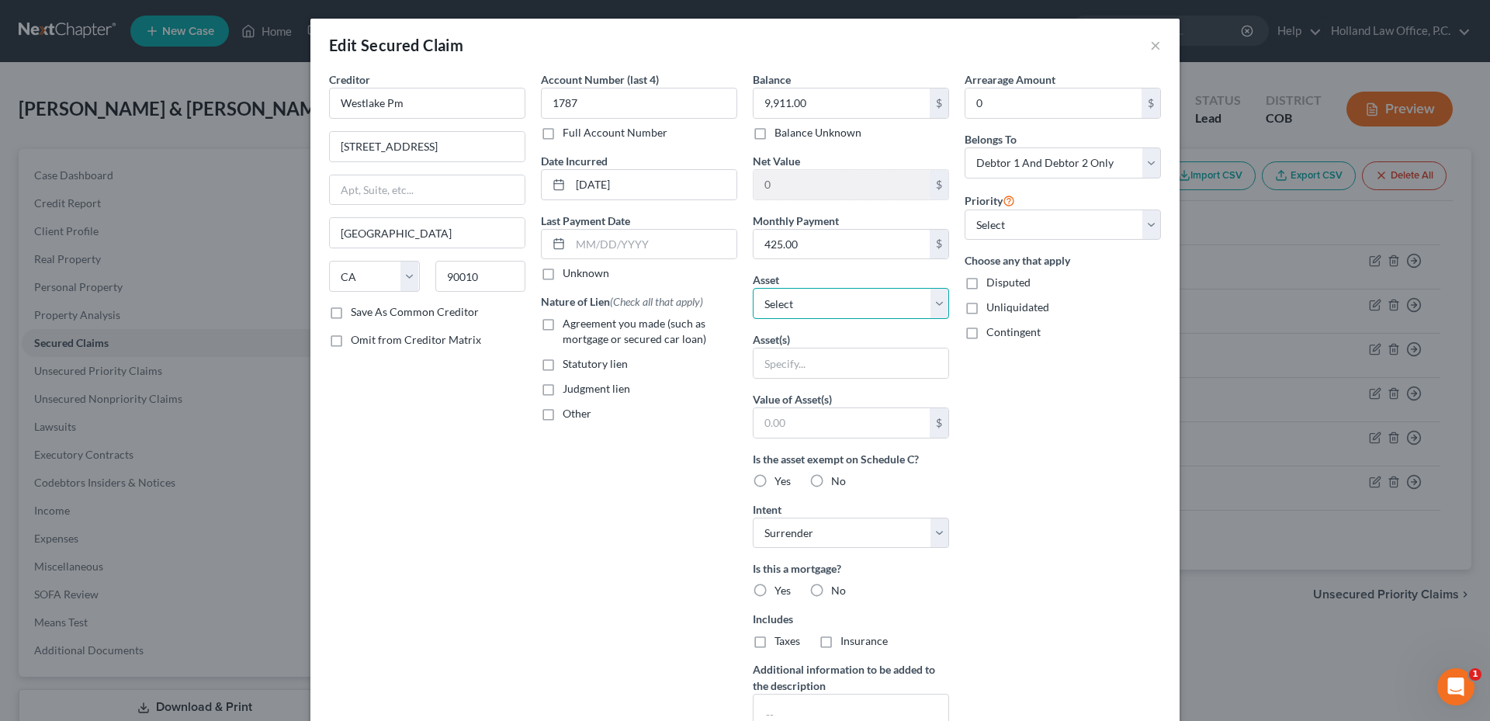
click at [849, 303] on select "Select Other Multiple Assets 449 homestead ln - $0.0" at bounding box center [851, 303] width 196 height 31
click at [825, 358] on input "text" at bounding box center [851, 362] width 195 height 29
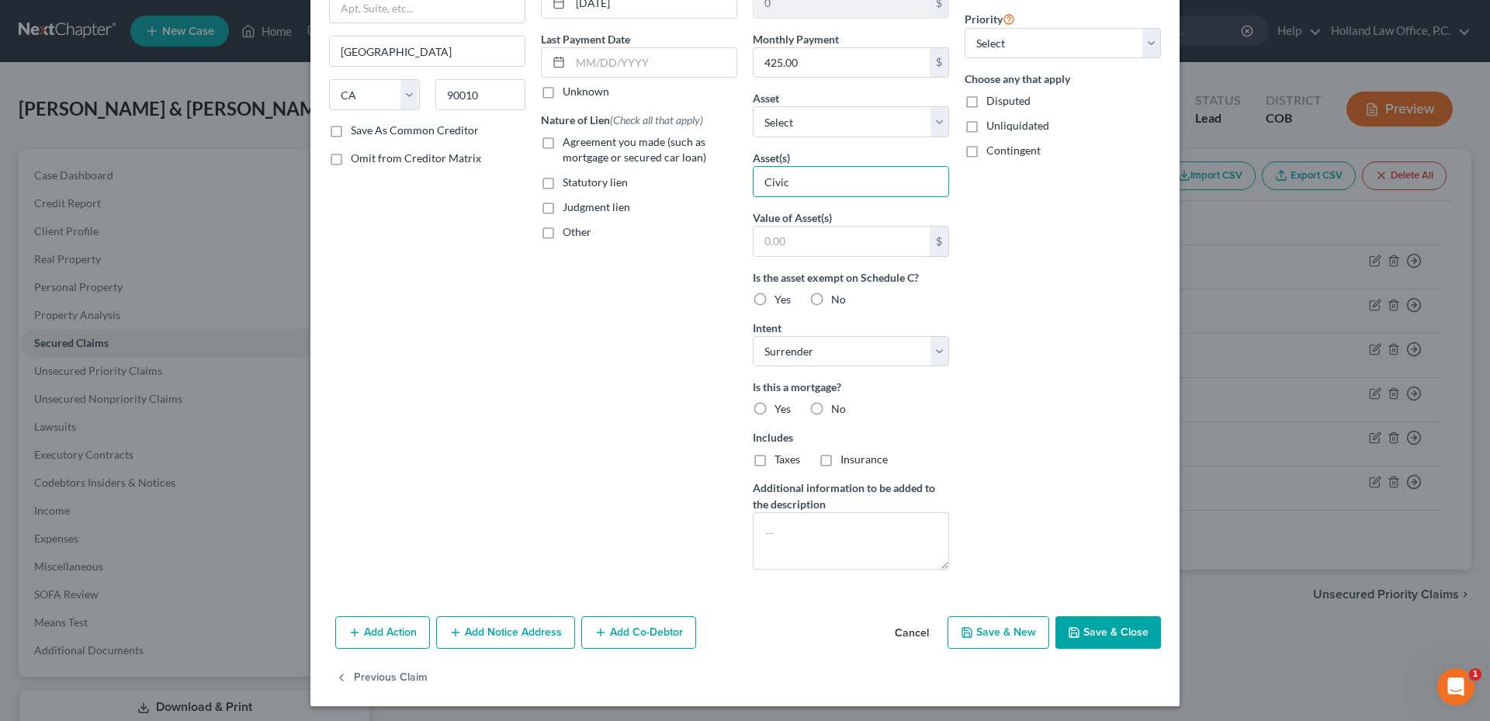
scroll to position [185, 0]
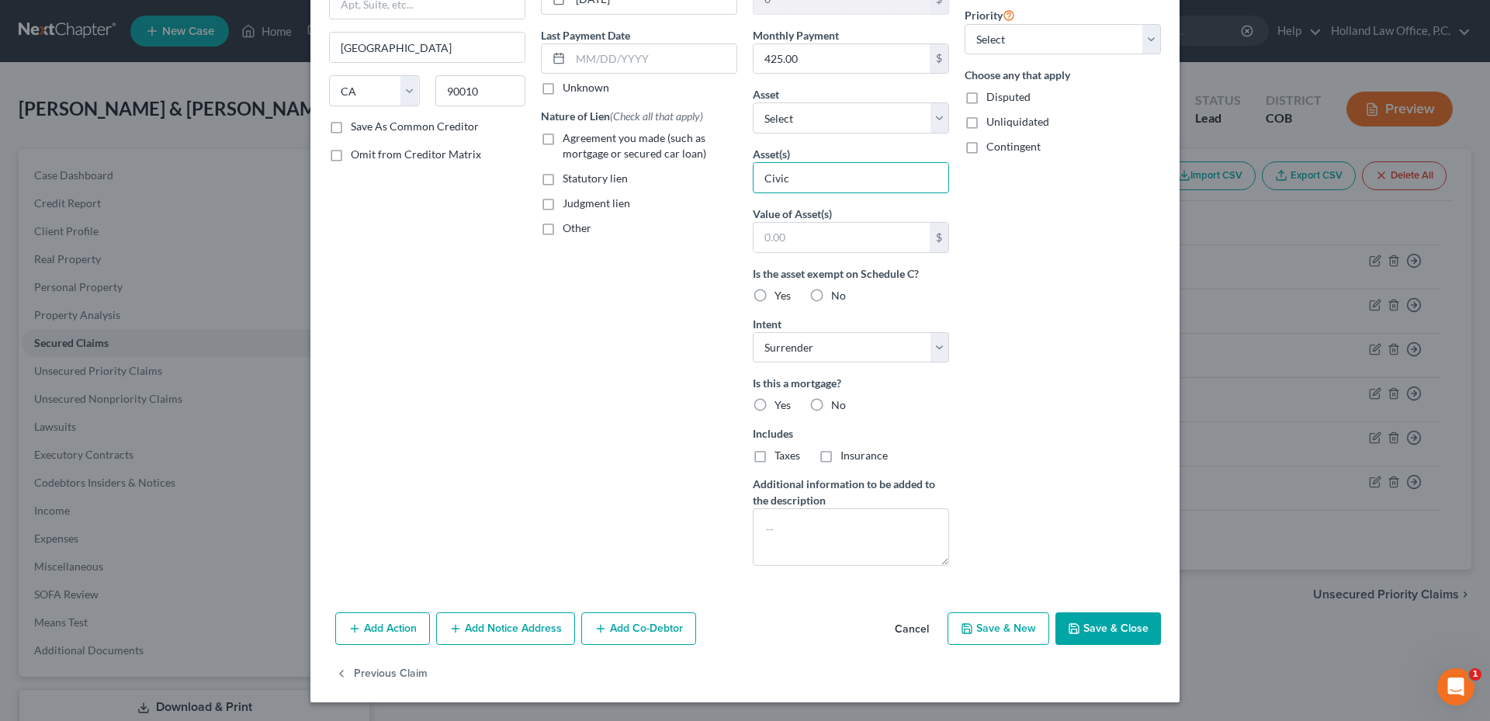
type input "Civic"
click at [1095, 624] on button "Save & Close" at bounding box center [1109, 628] width 106 height 33
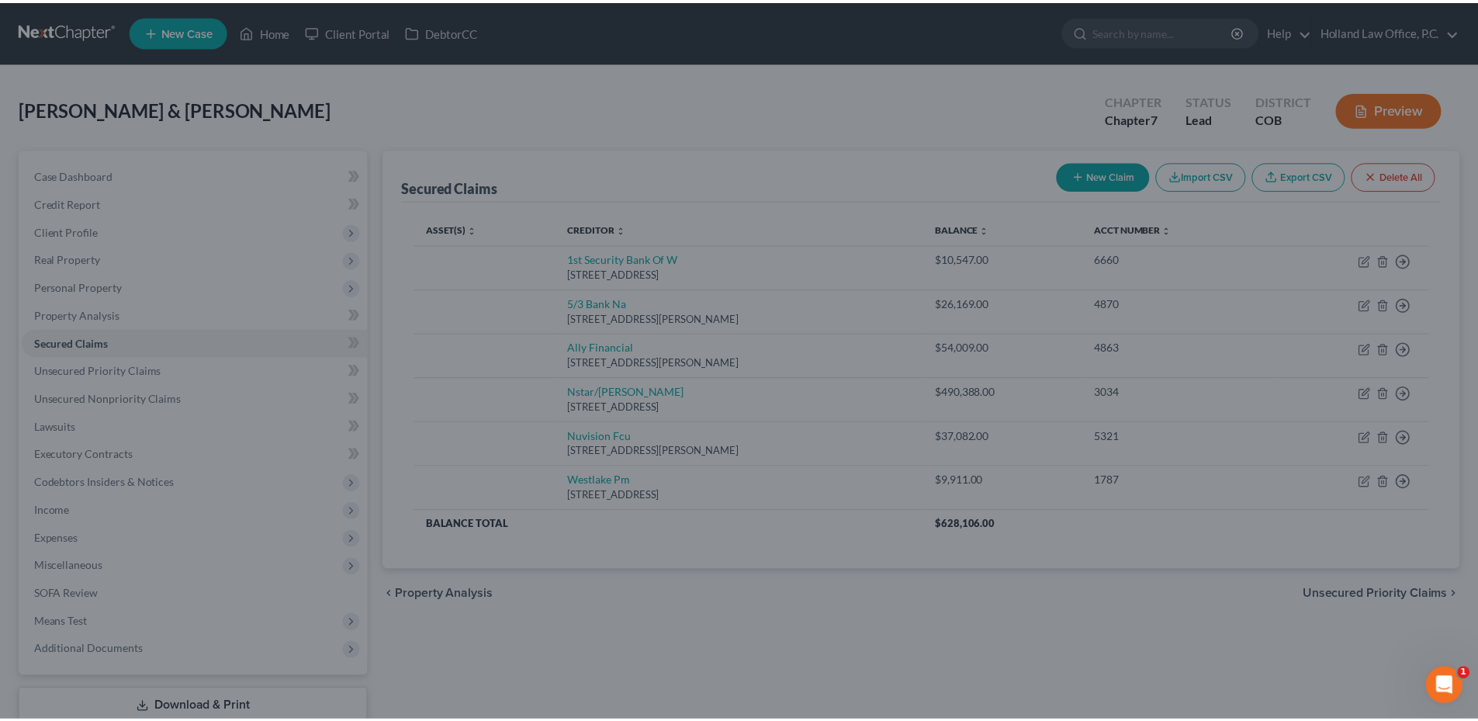
scroll to position [16, 0]
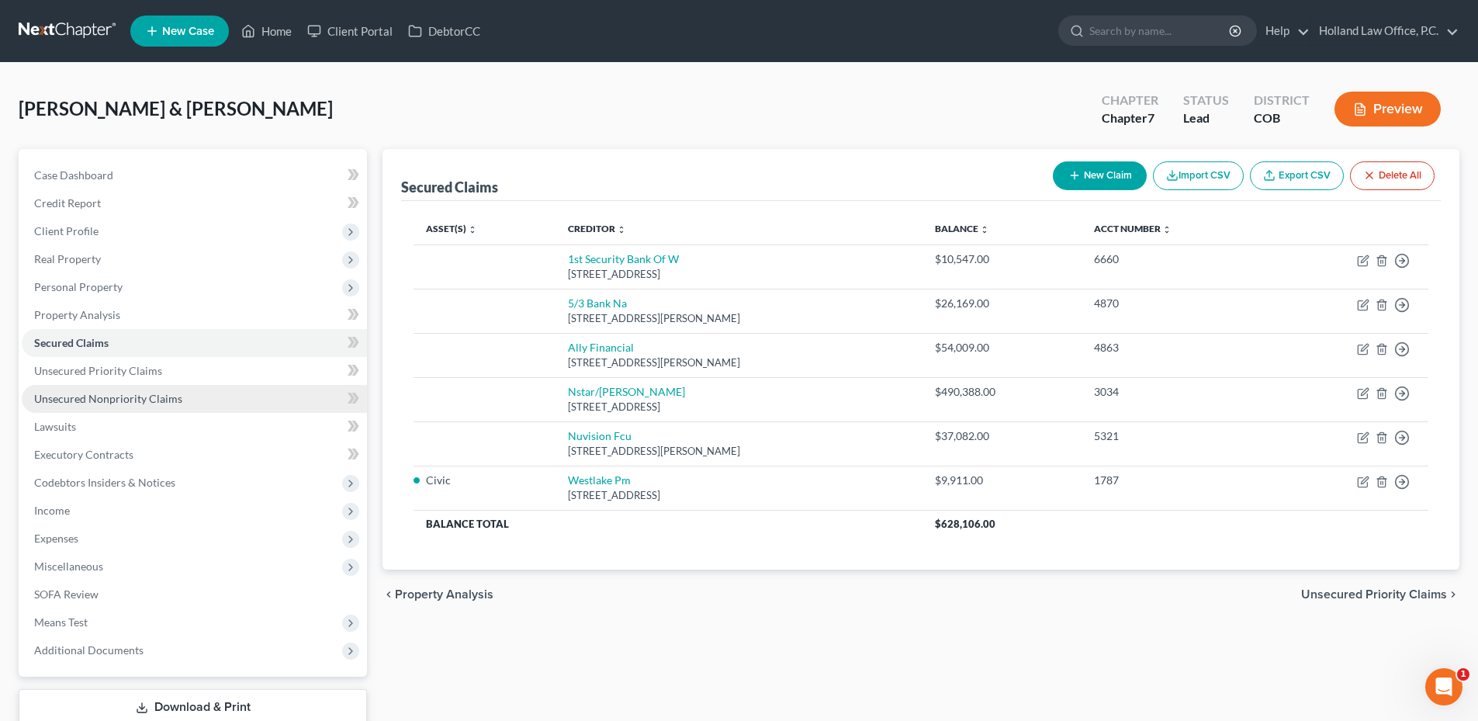
click at [99, 395] on span "Unsecured Nonpriority Claims" at bounding box center [108, 398] width 148 height 13
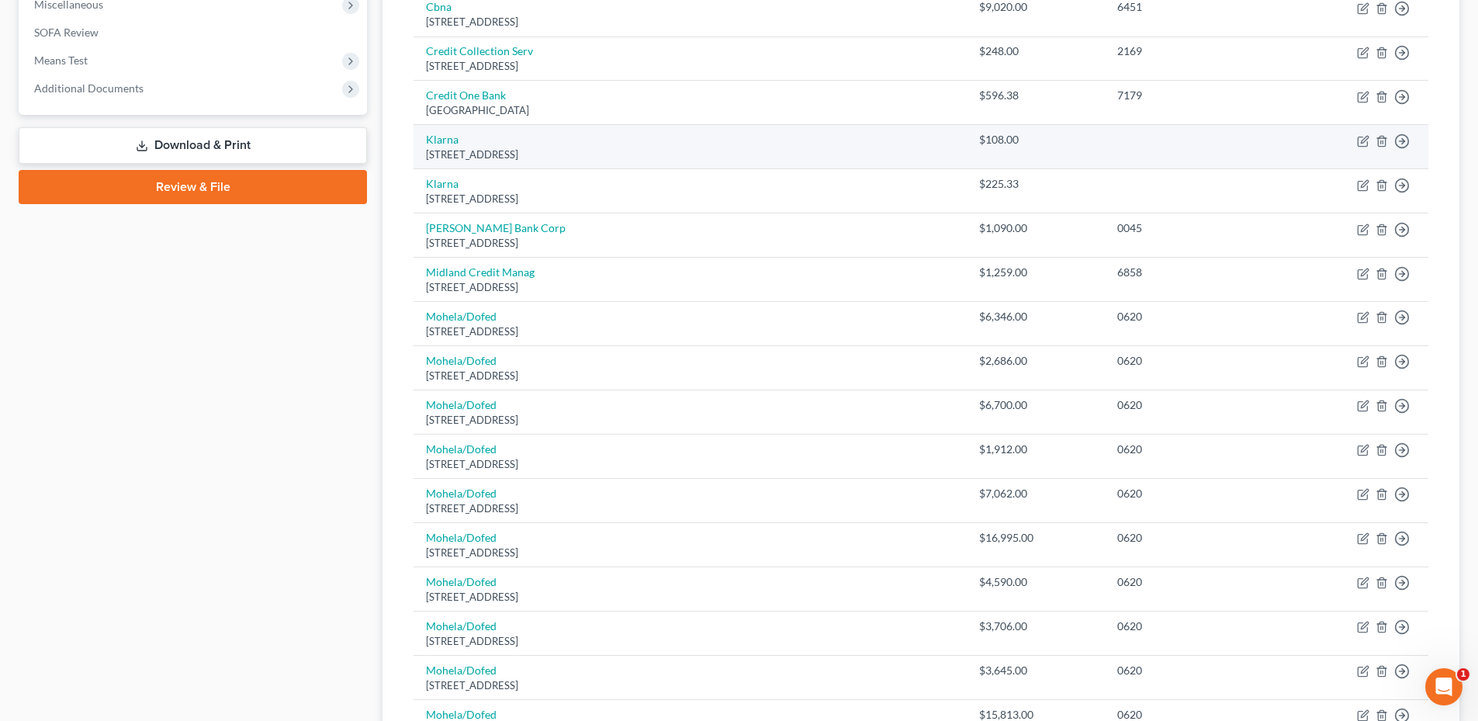
scroll to position [388, 0]
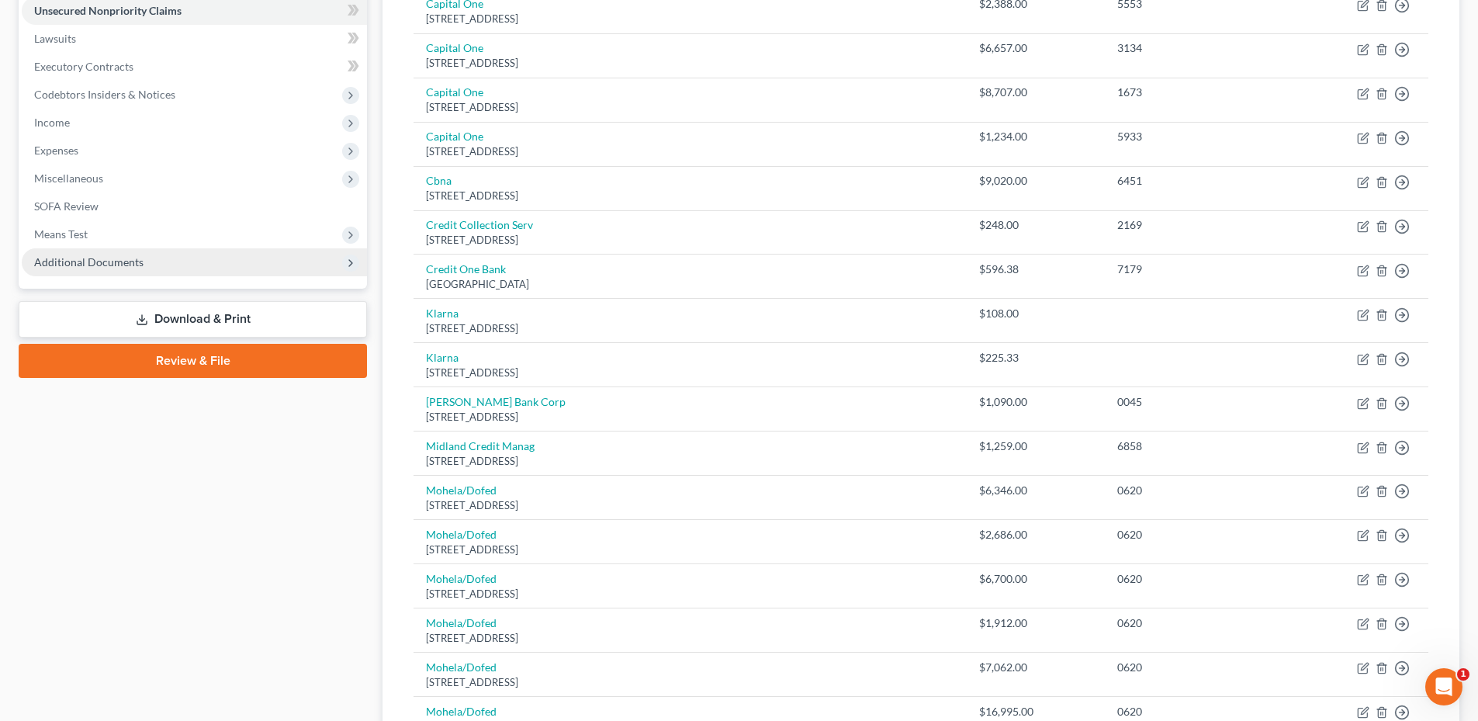
click at [213, 272] on span "Additional Documents" at bounding box center [194, 262] width 345 height 28
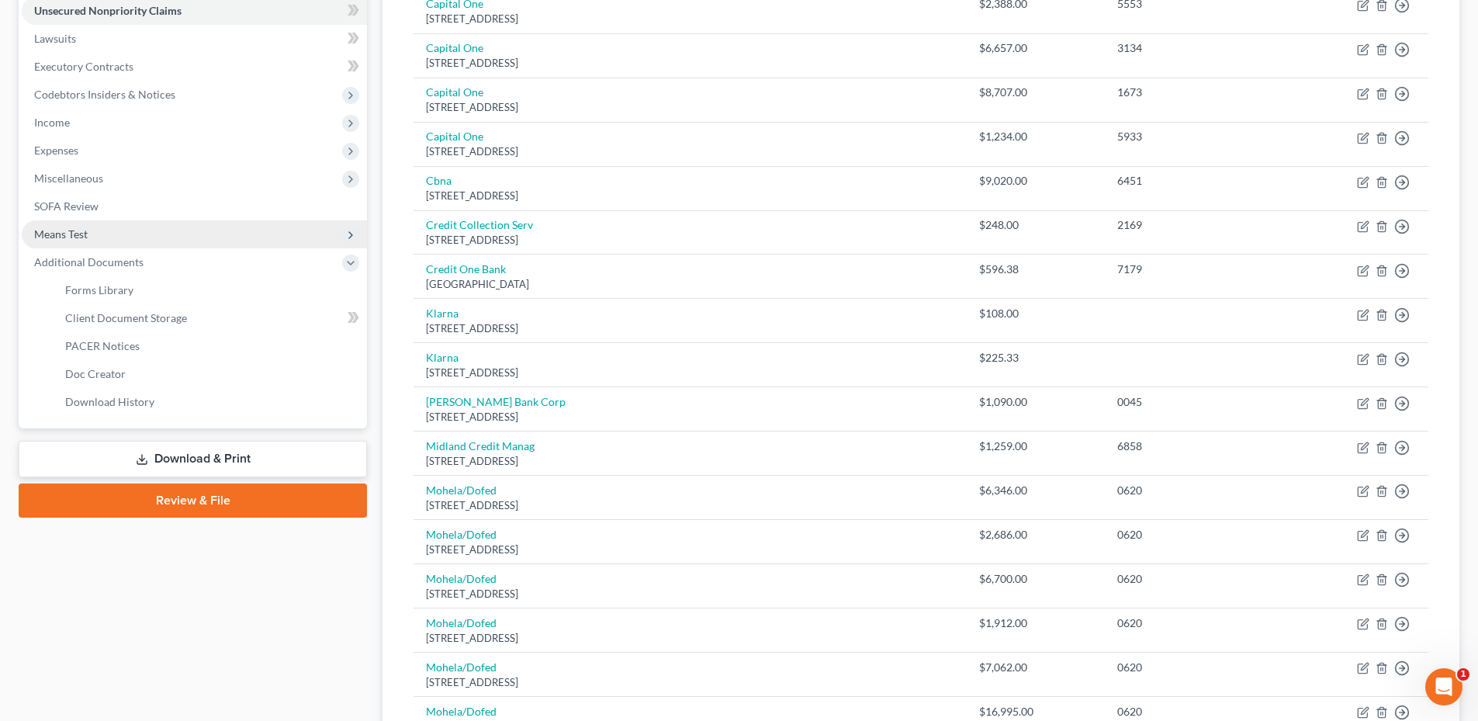
click at [113, 244] on span "Means Test" at bounding box center [194, 234] width 345 height 28
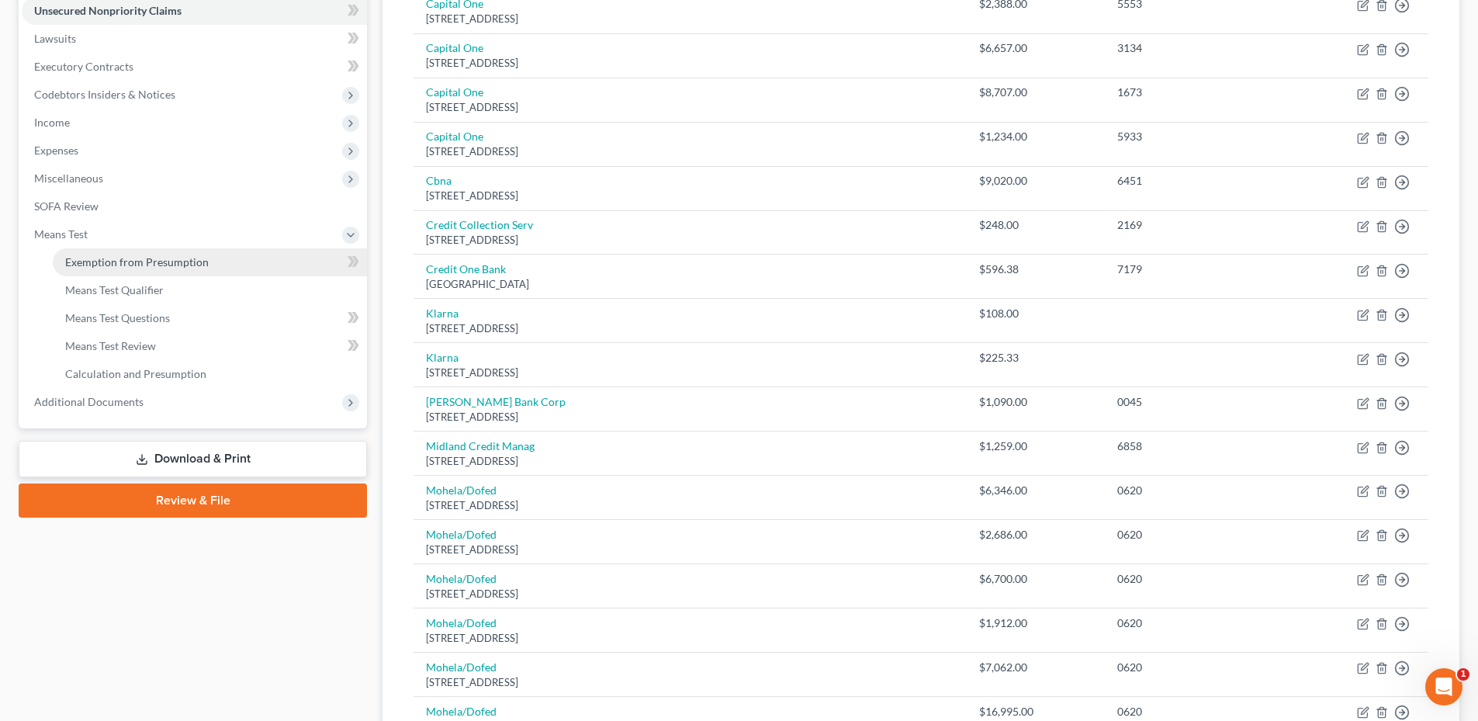
click at [171, 262] on span "Exemption from Presumption" at bounding box center [137, 261] width 144 height 13
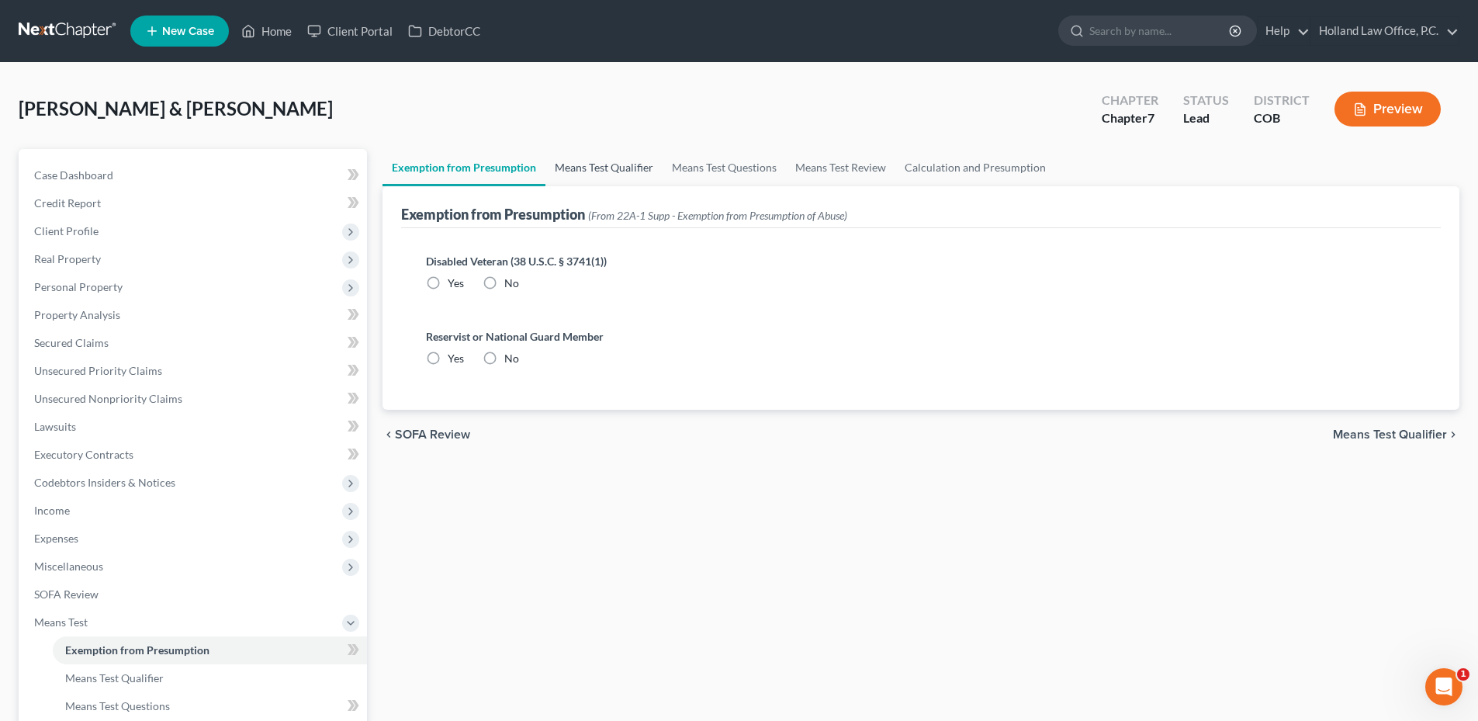
click at [587, 164] on link "Means Test Qualifier" at bounding box center [604, 167] width 117 height 37
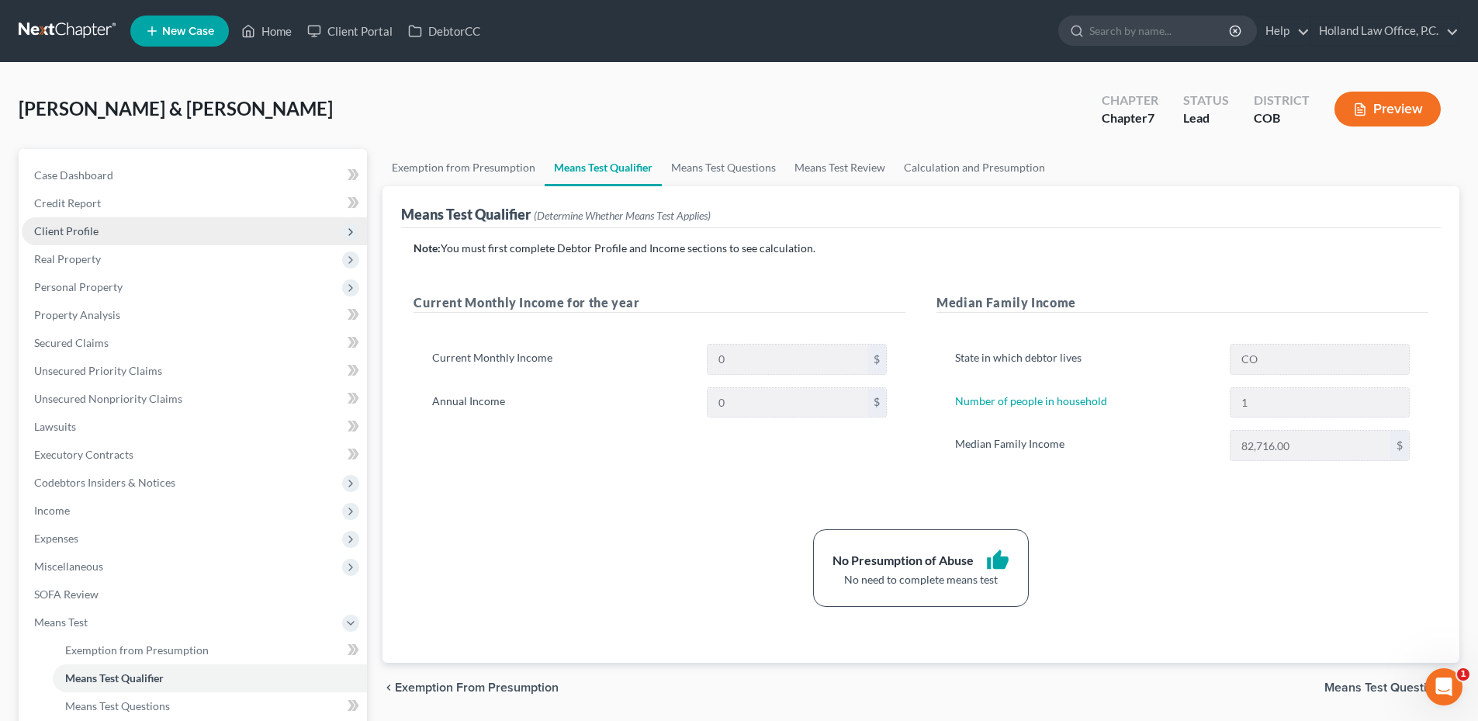
click at [77, 241] on span "Client Profile" at bounding box center [194, 231] width 345 height 28
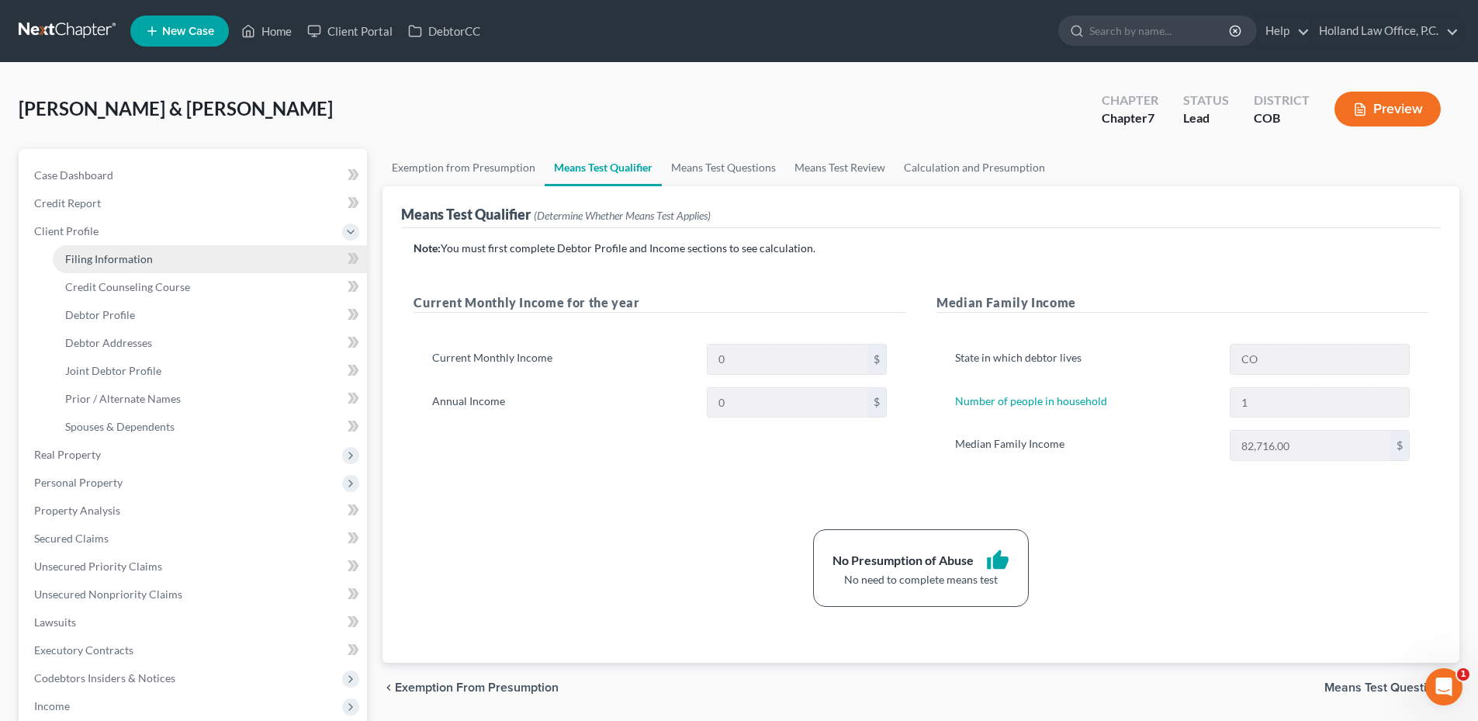
click at [154, 255] on link "Filing Information" at bounding box center [210, 259] width 314 height 28
select select "1"
select select "0"
select select "5"
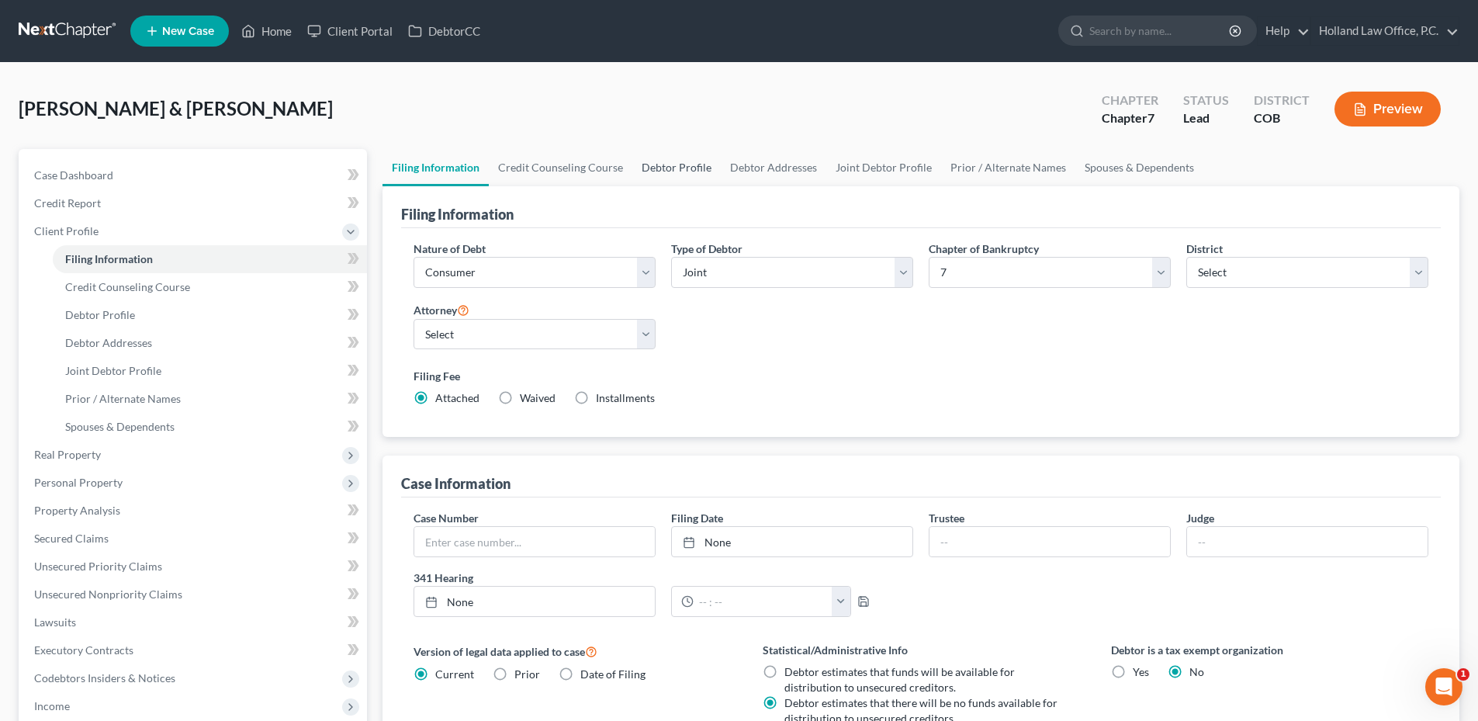
click at [688, 165] on link "Debtor Profile" at bounding box center [677, 167] width 88 height 37
select select "1"
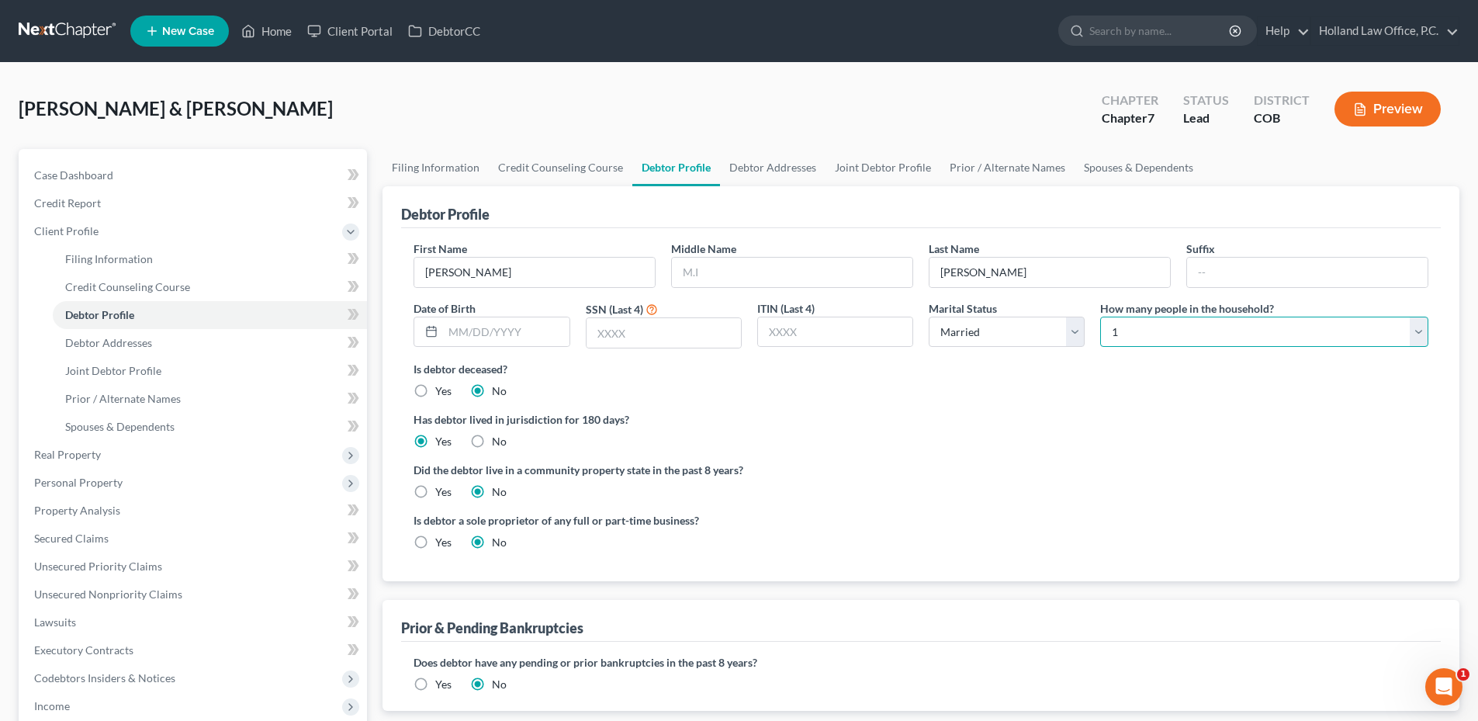
click at [1257, 327] on select "Select 1 2 3 4 5 6 7 8 9 10 11 12 13 14 15 16 17 18 19 20" at bounding box center [1265, 332] width 328 height 31
select select "5"
click at [1101, 317] on select "Select 1 2 3 4 5 6 7 8 9 10 11 12 13 14 15 16 17 18 19 20" at bounding box center [1265, 332] width 328 height 31
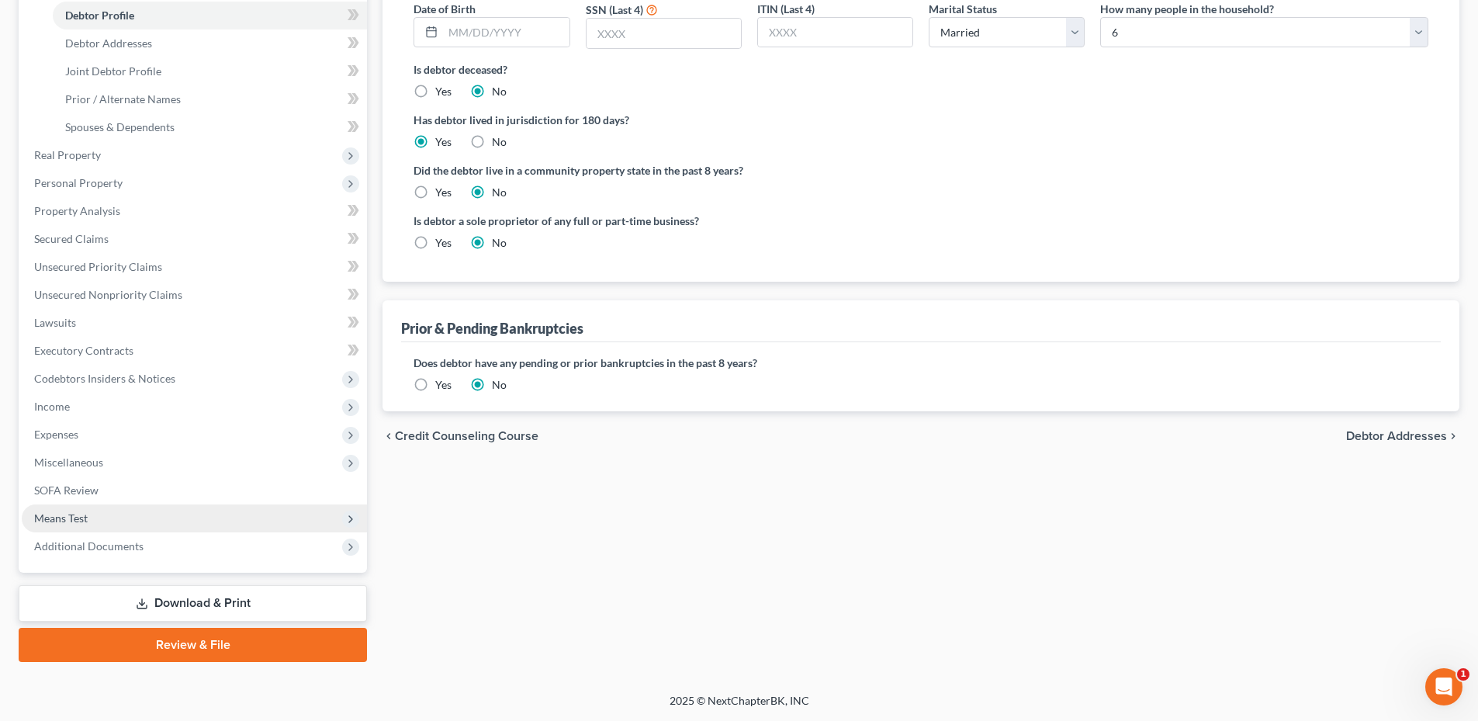
click at [80, 515] on span "Means Test" at bounding box center [61, 517] width 54 height 13
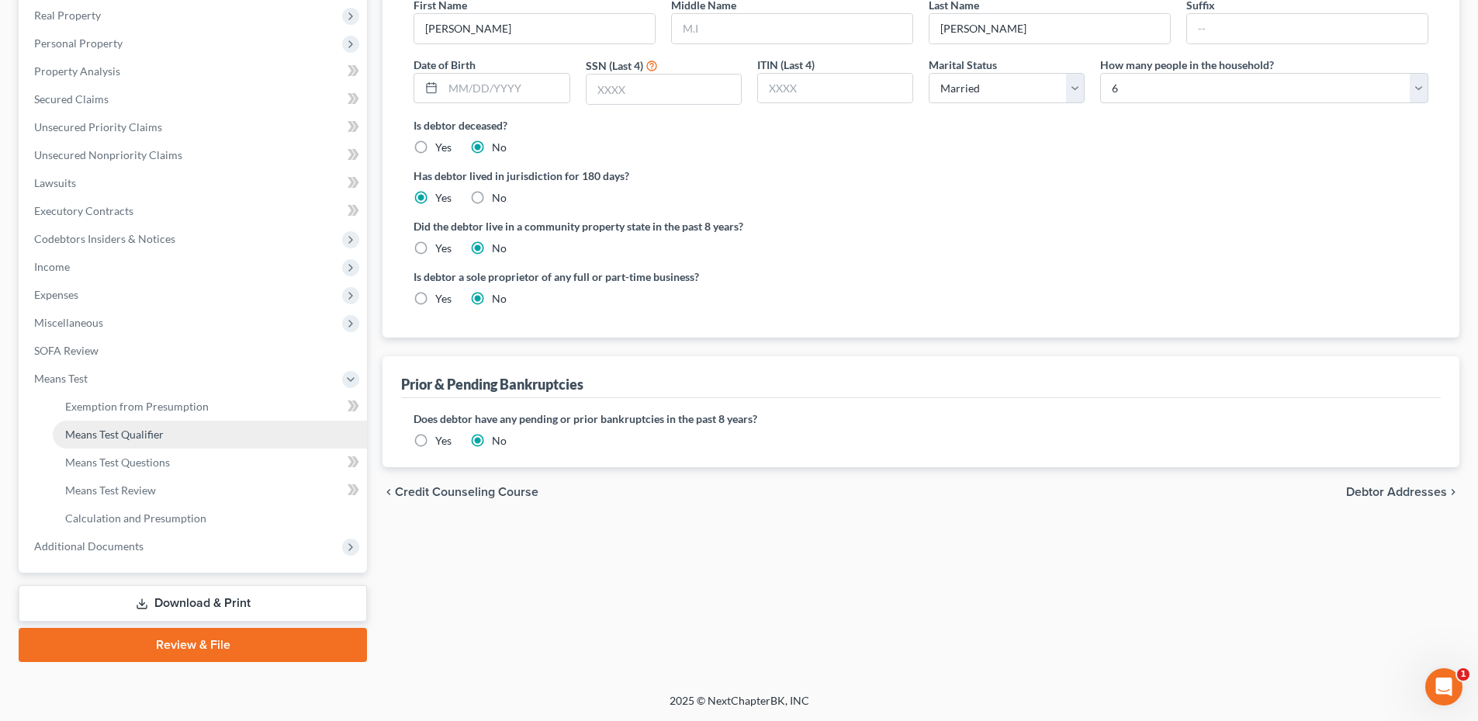
click at [151, 430] on span "Means Test Qualifier" at bounding box center [114, 434] width 99 height 13
